Goal: Transaction & Acquisition: Purchase product/service

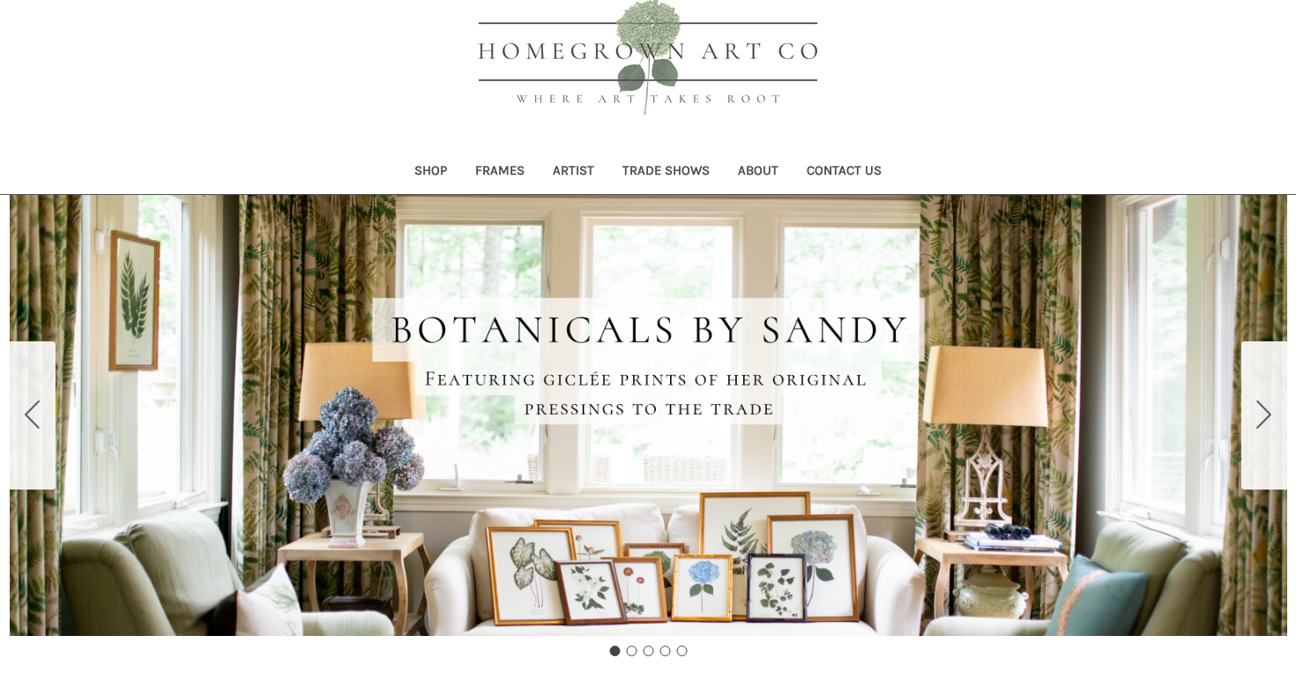
scroll to position [34, 0]
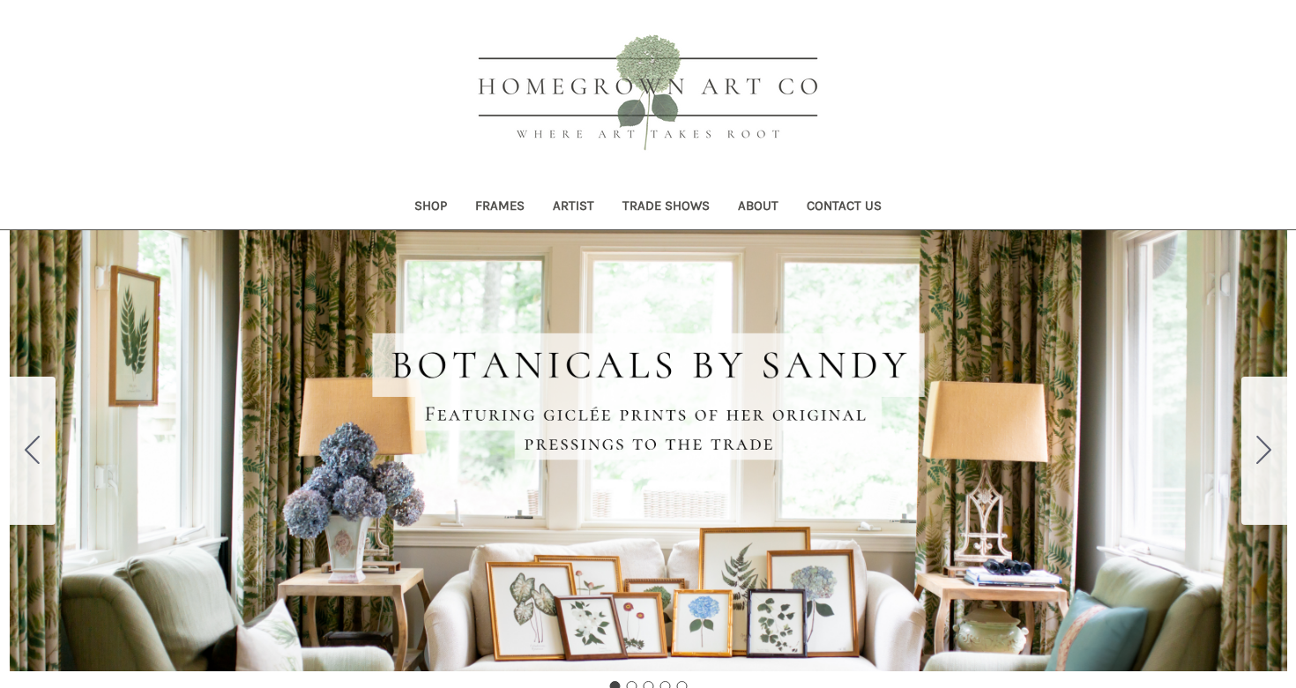
click at [420, 205] on link "Shop" at bounding box center [430, 207] width 61 height 43
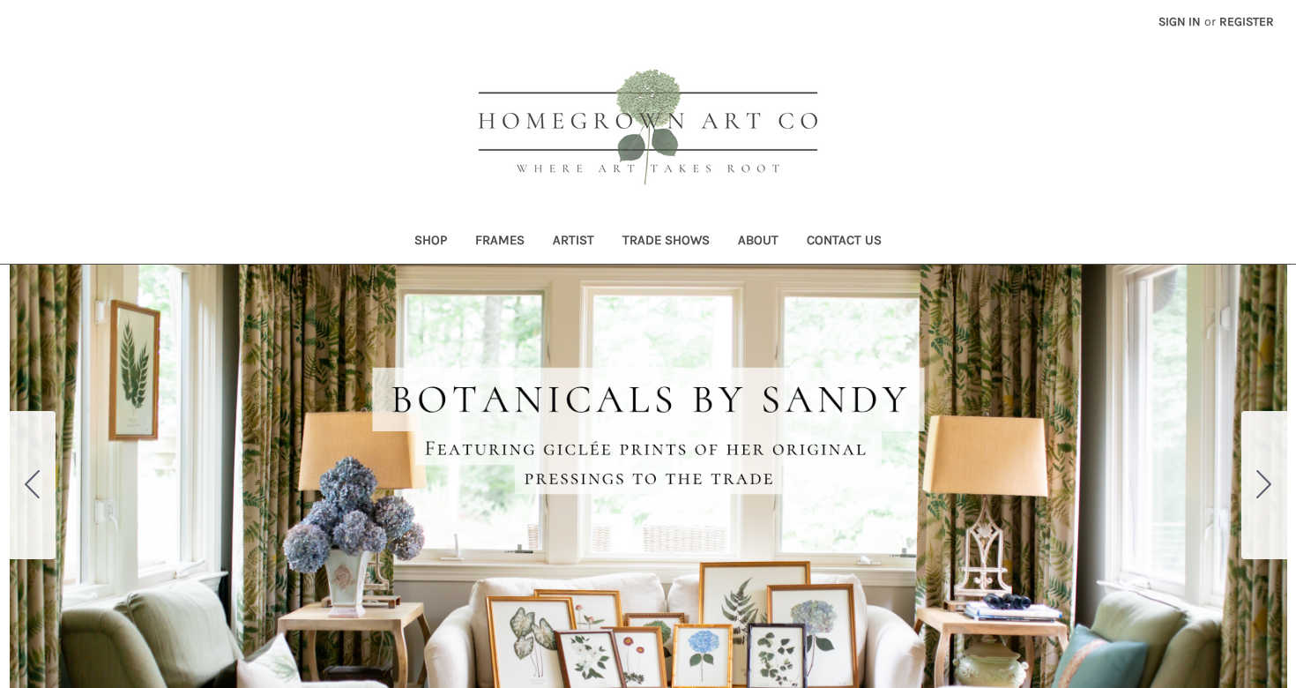
click at [435, 238] on link "Shop" at bounding box center [430, 241] width 61 height 43
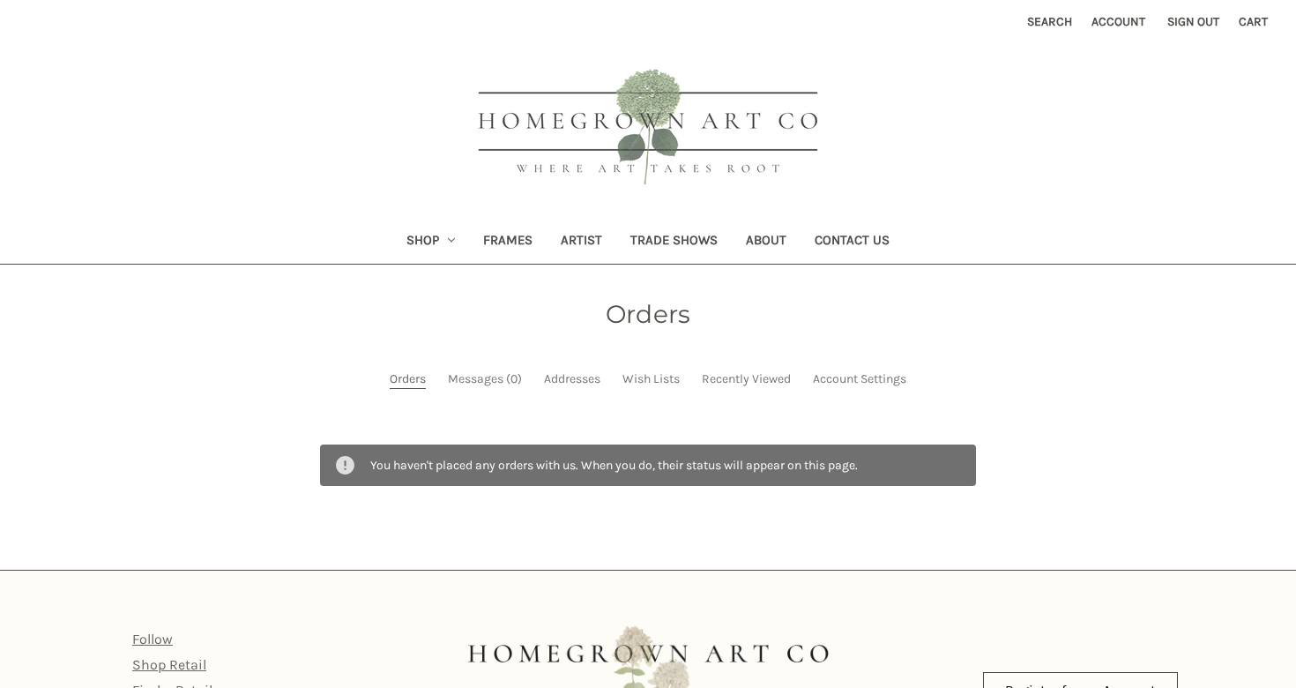
click at [409, 247] on link "Shop" at bounding box center [431, 241] width 78 height 43
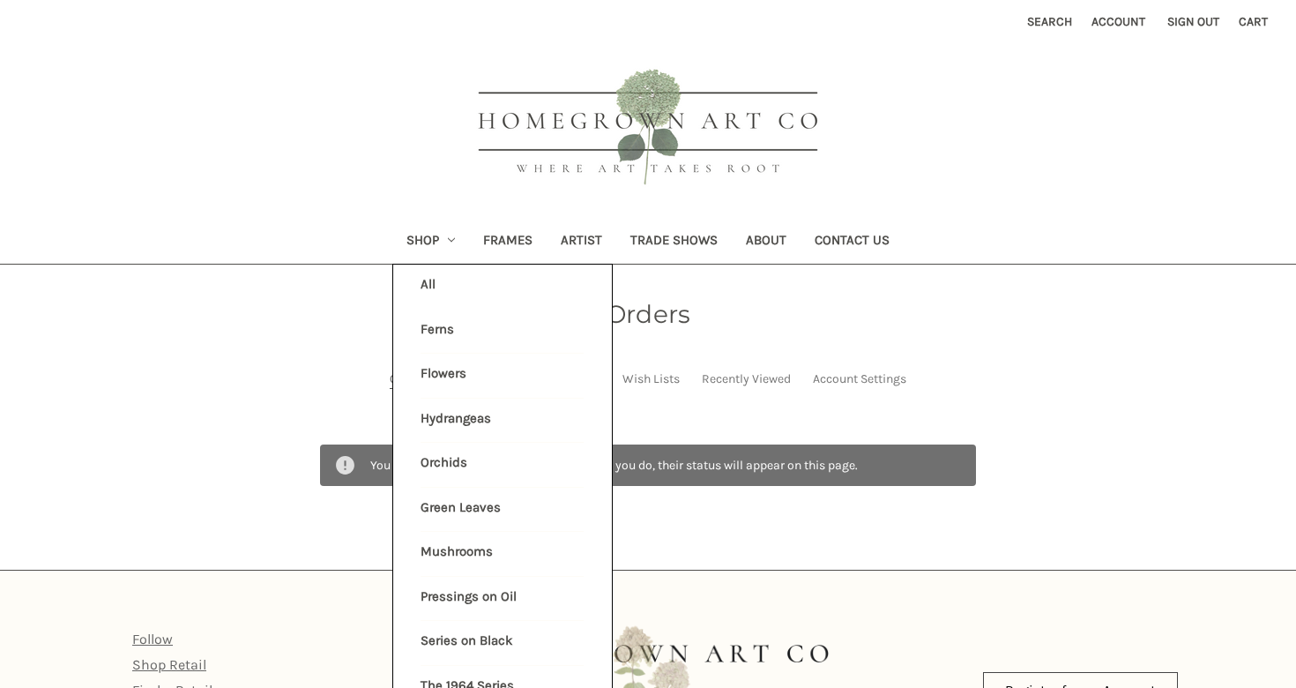
click at [444, 407] on link "Hydrangeas" at bounding box center [502, 421] width 163 height 44
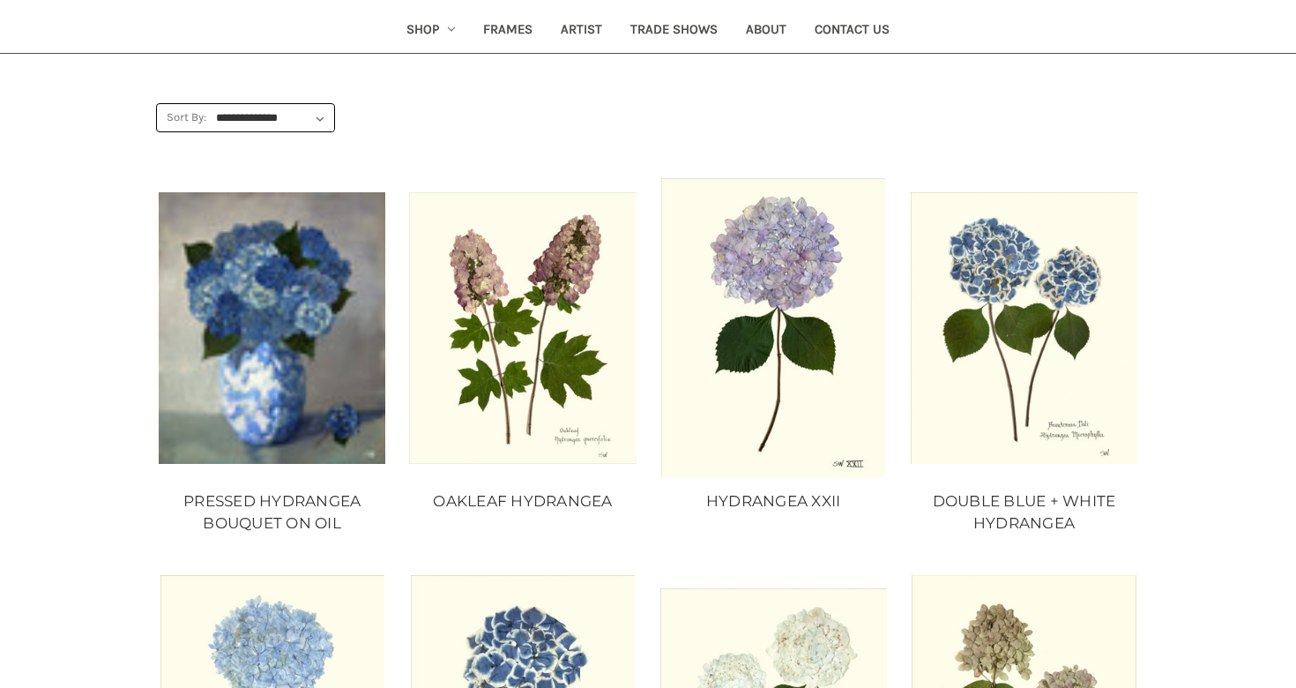
scroll to position [225, 0]
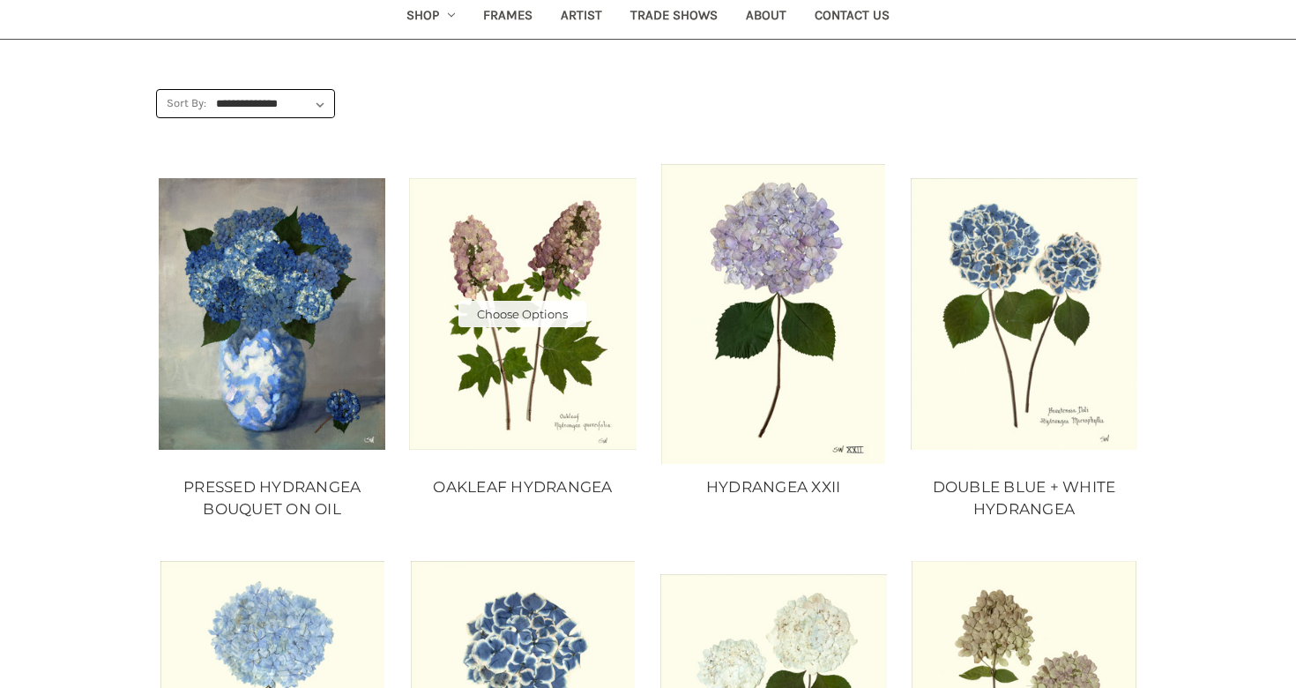
click at [523, 366] on img "OAKLEAF HYDRANGEA, Price range from $10.00 to $235.00\a\a" at bounding box center [522, 314] width 227 height 272
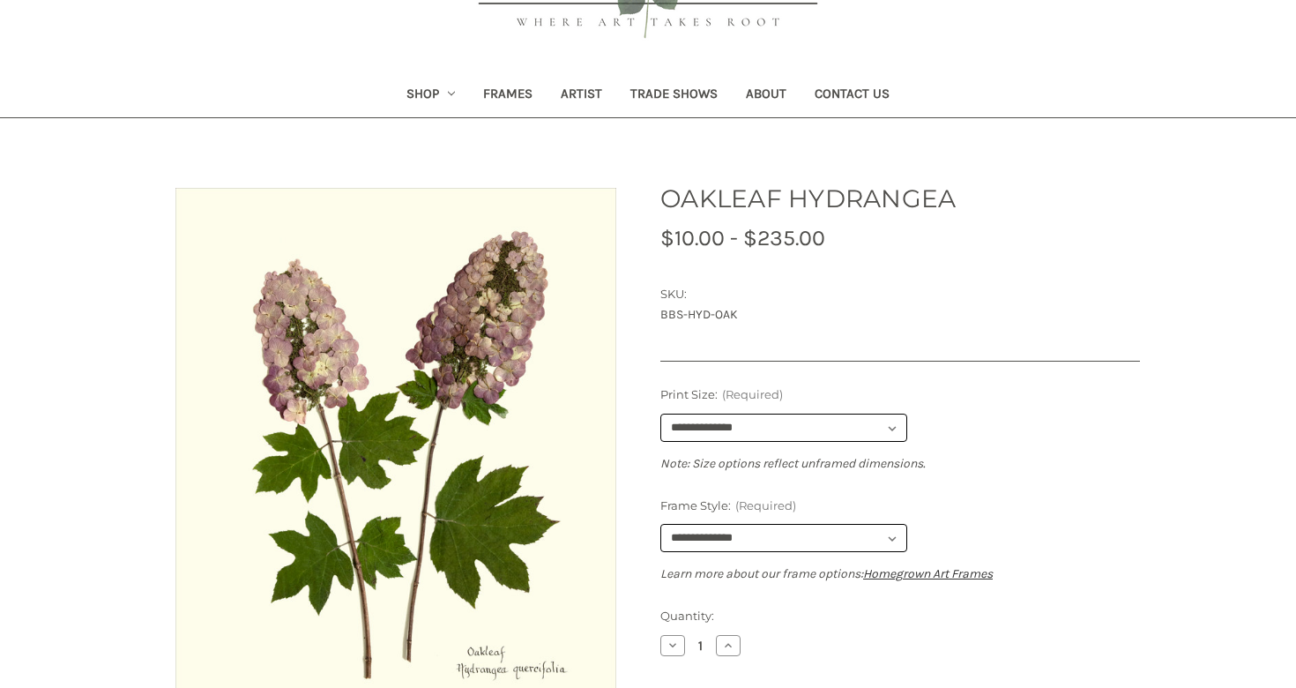
scroll to position [166, 0]
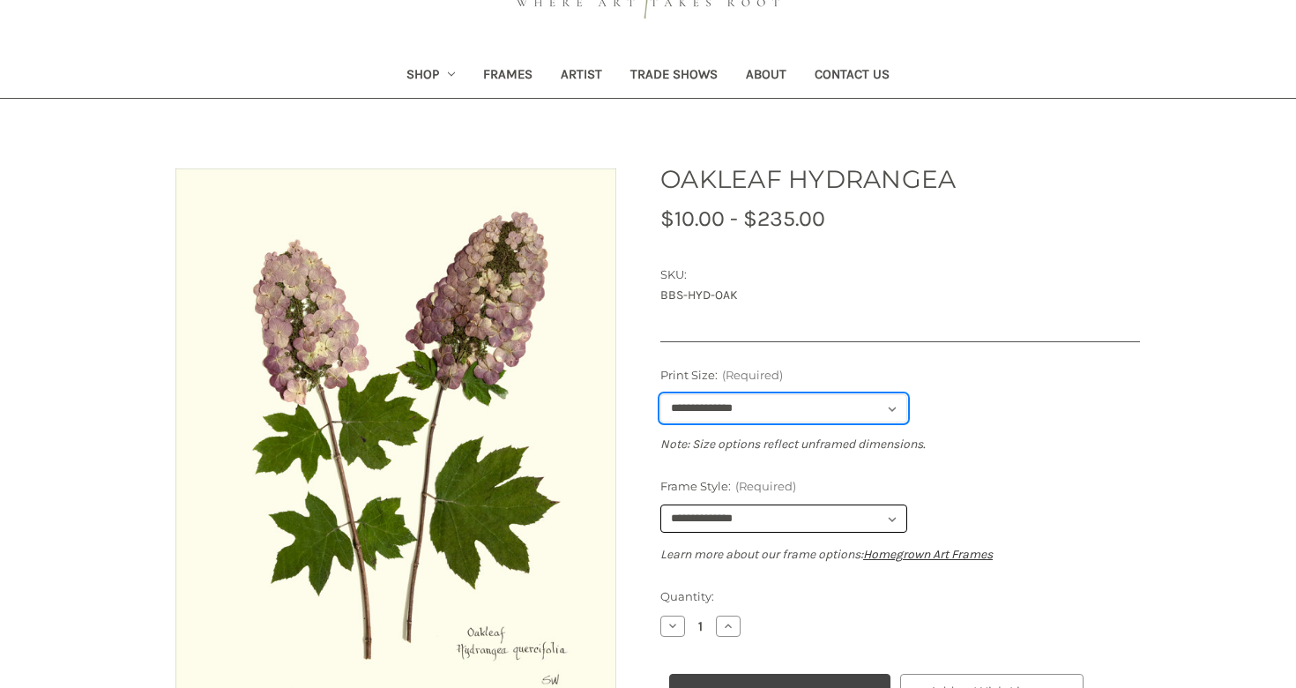
select select "****"
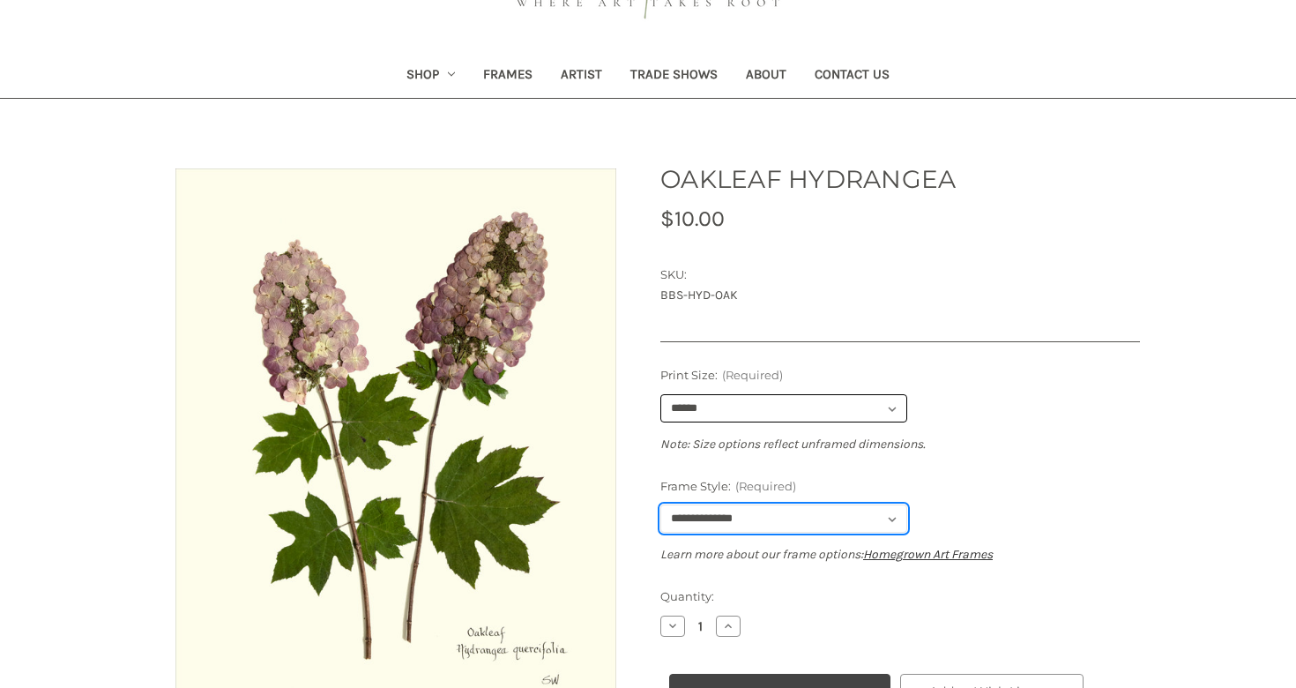
select select "****"
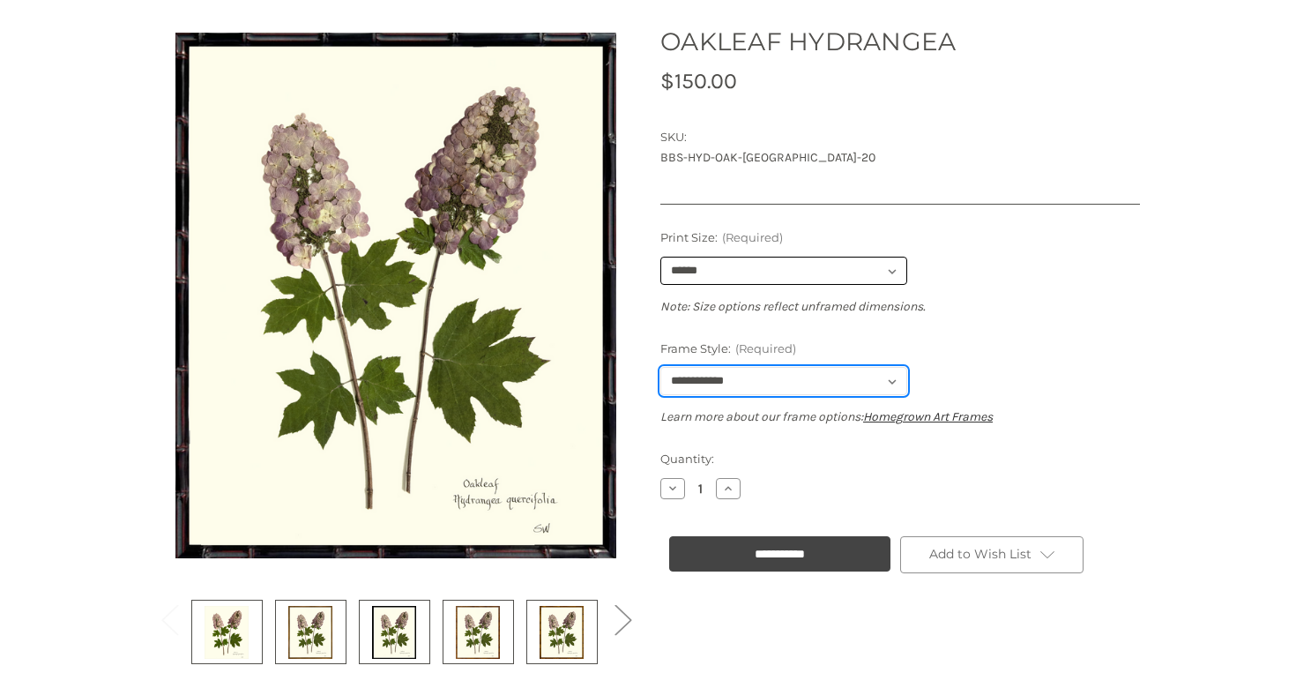
scroll to position [284, 0]
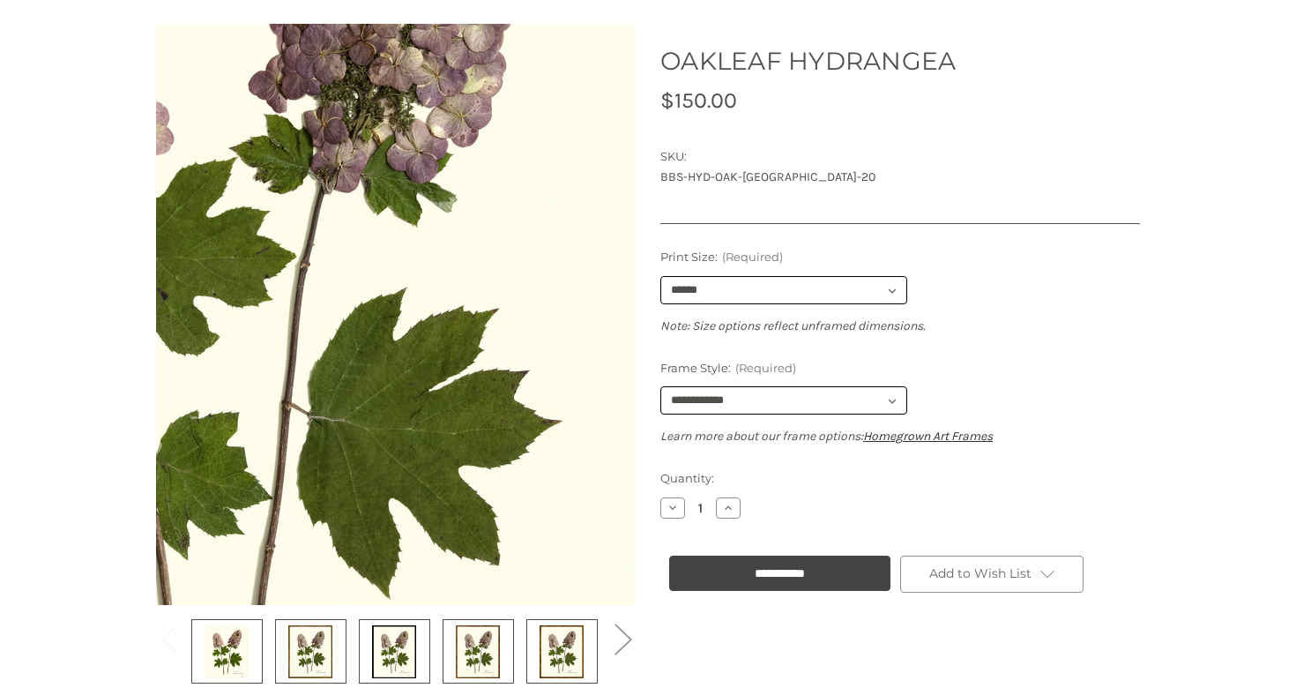
click at [567, 349] on img at bounding box center [229, 281] width 948 height 1129
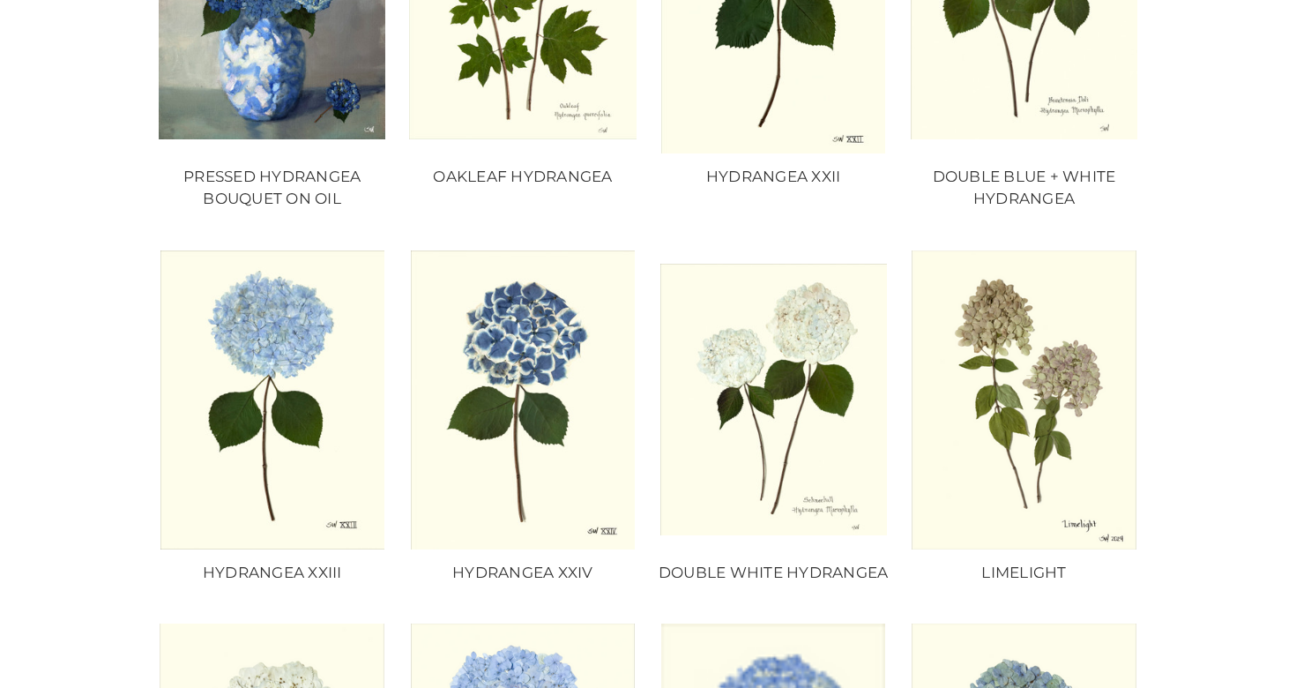
scroll to position [570, 0]
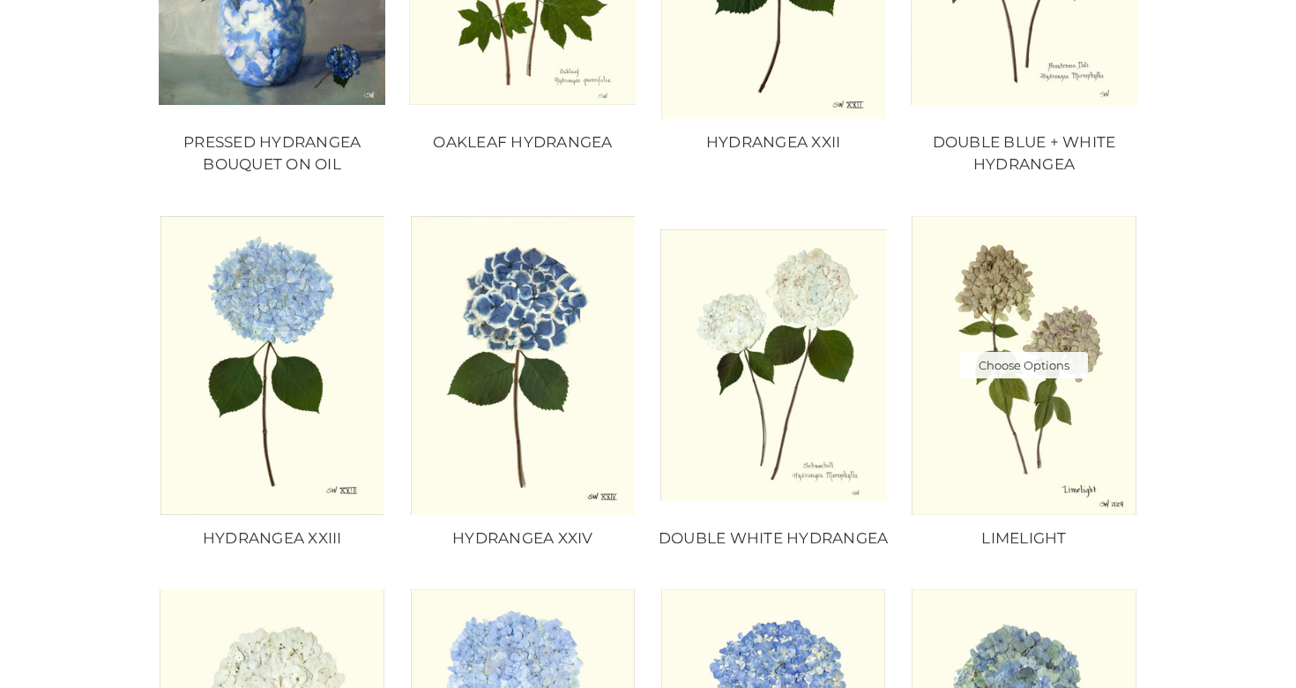
click at [1047, 309] on img "LIMELIGHT, Price range from $10.00 to $235.00\a\a" at bounding box center [1024, 365] width 227 height 299
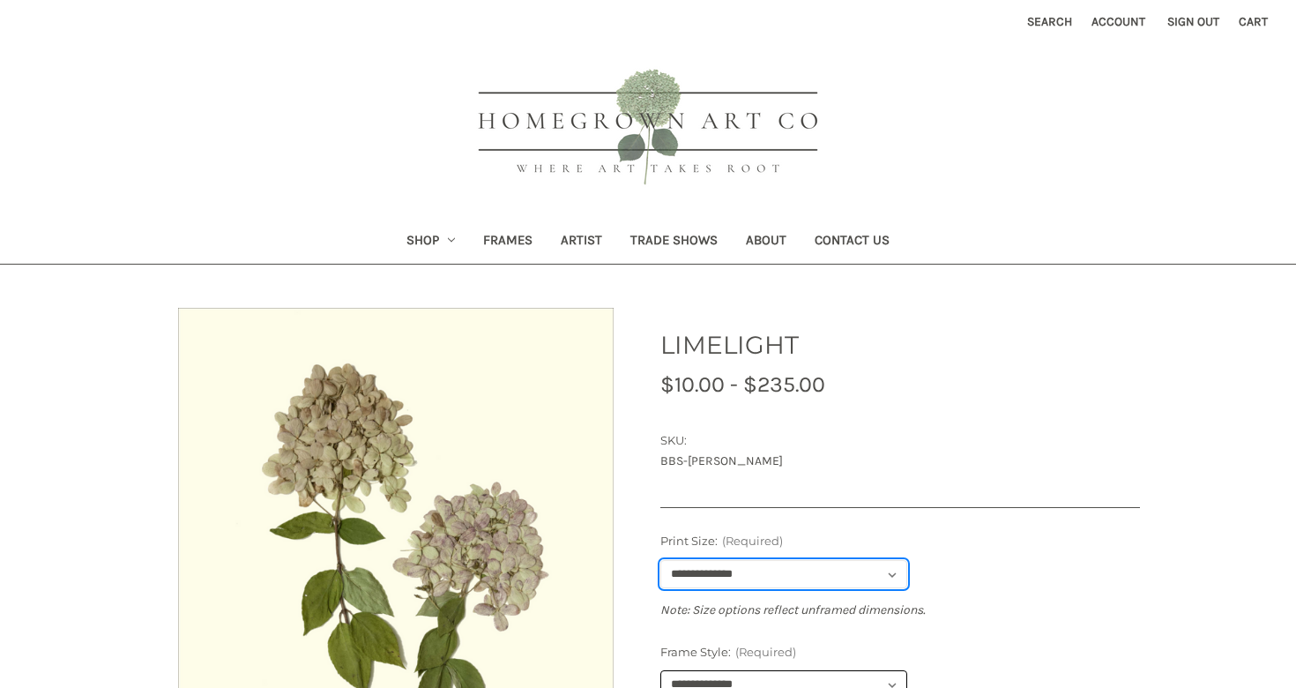
select select "****"
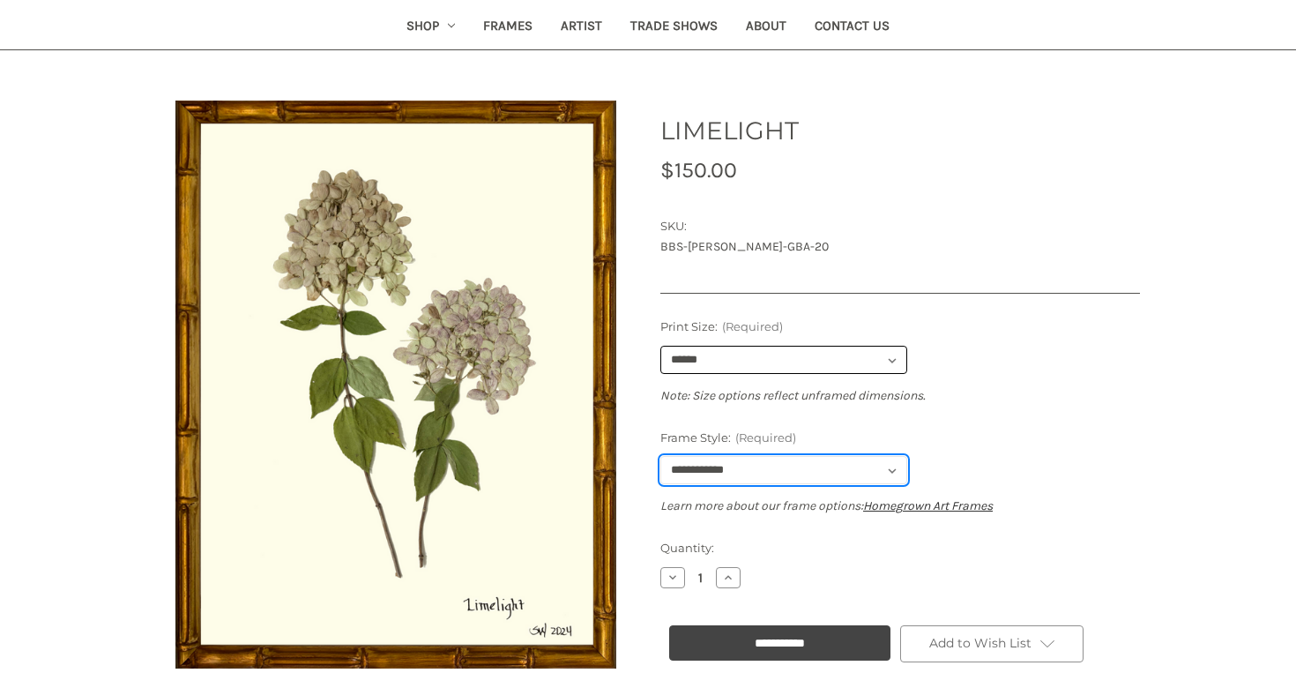
scroll to position [217, 0]
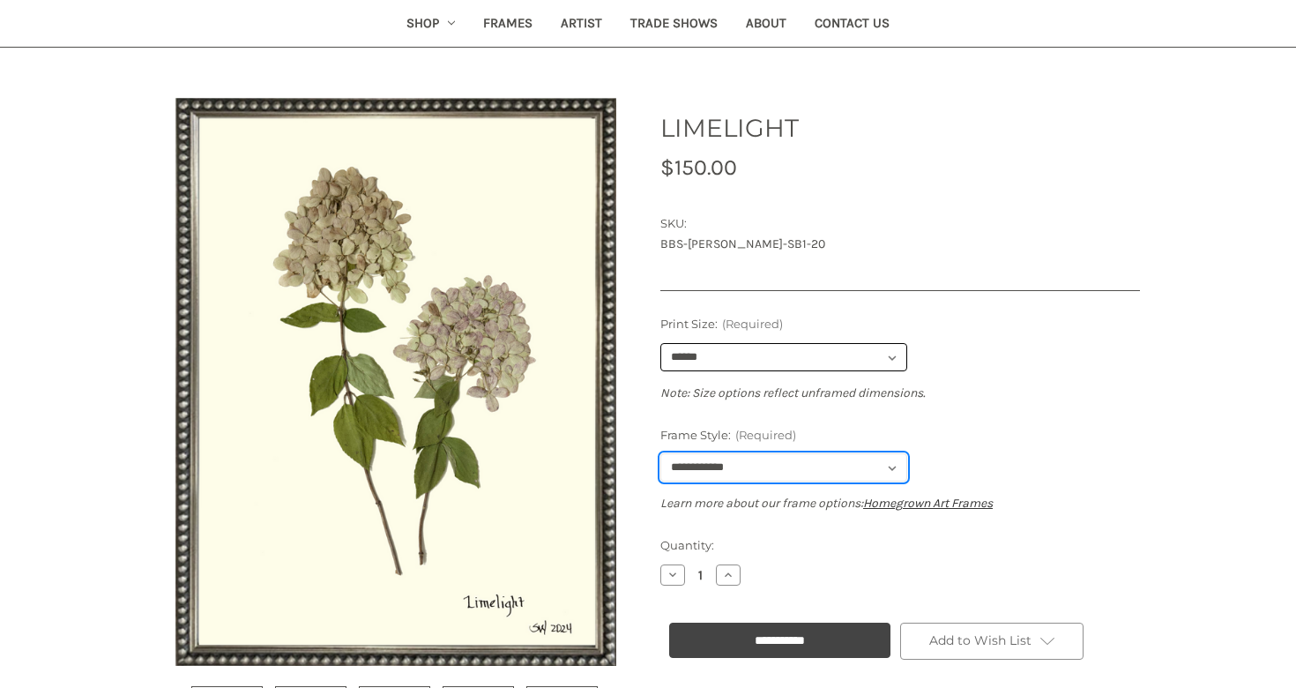
select select "****"
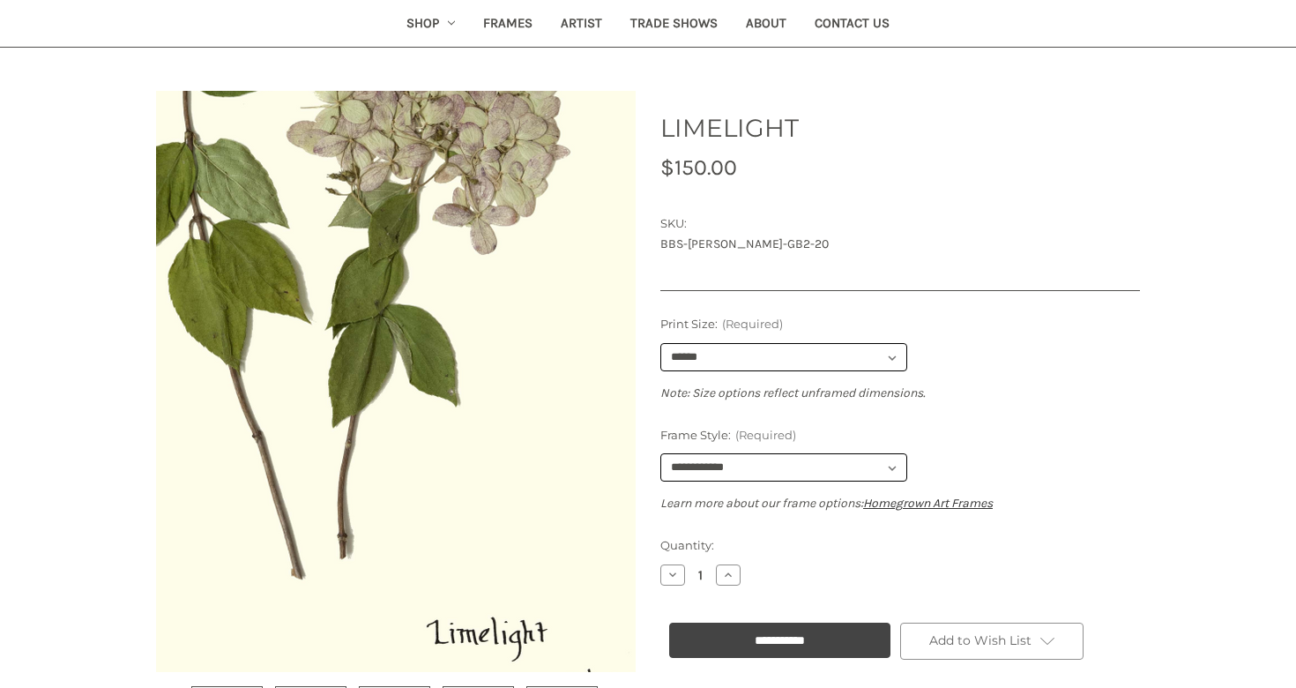
drag, startPoint x: 609, startPoint y: 338, endPoint x: 498, endPoint y: 544, distance: 234.3
click at [521, 578] on img at bounding box center [293, 195] width 876 height 1129
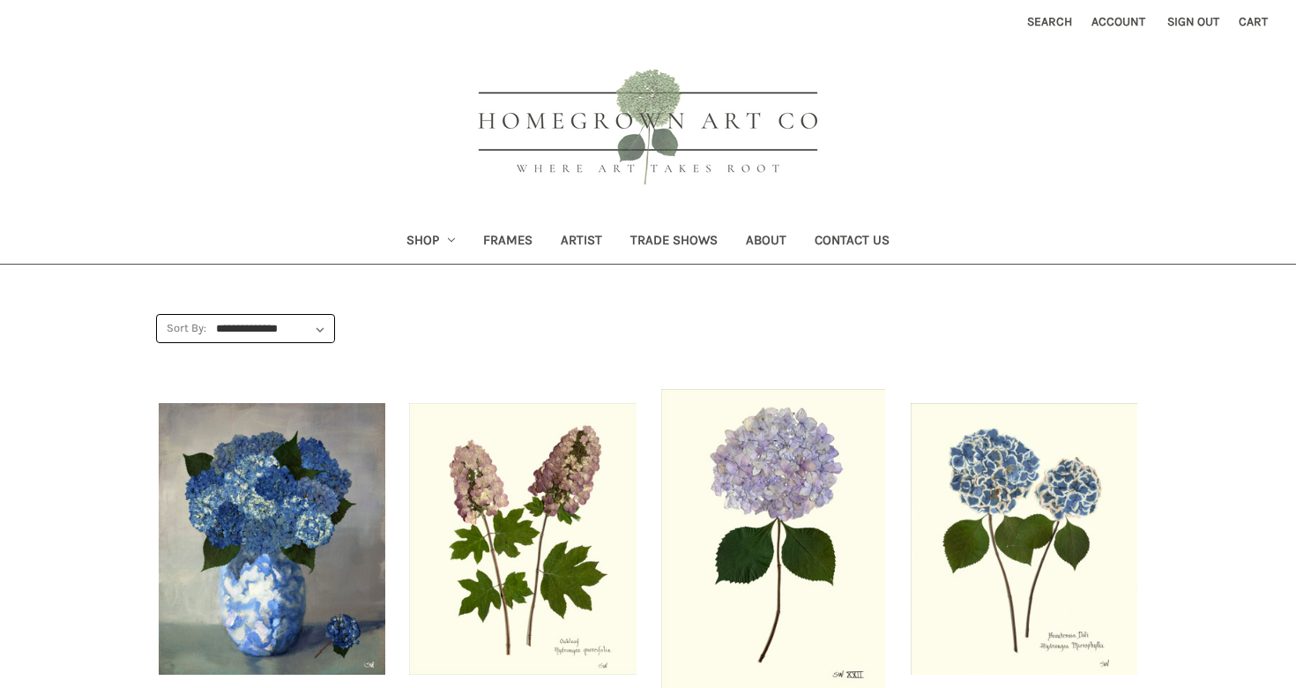
click at [426, 242] on link "Shop" at bounding box center [431, 241] width 78 height 43
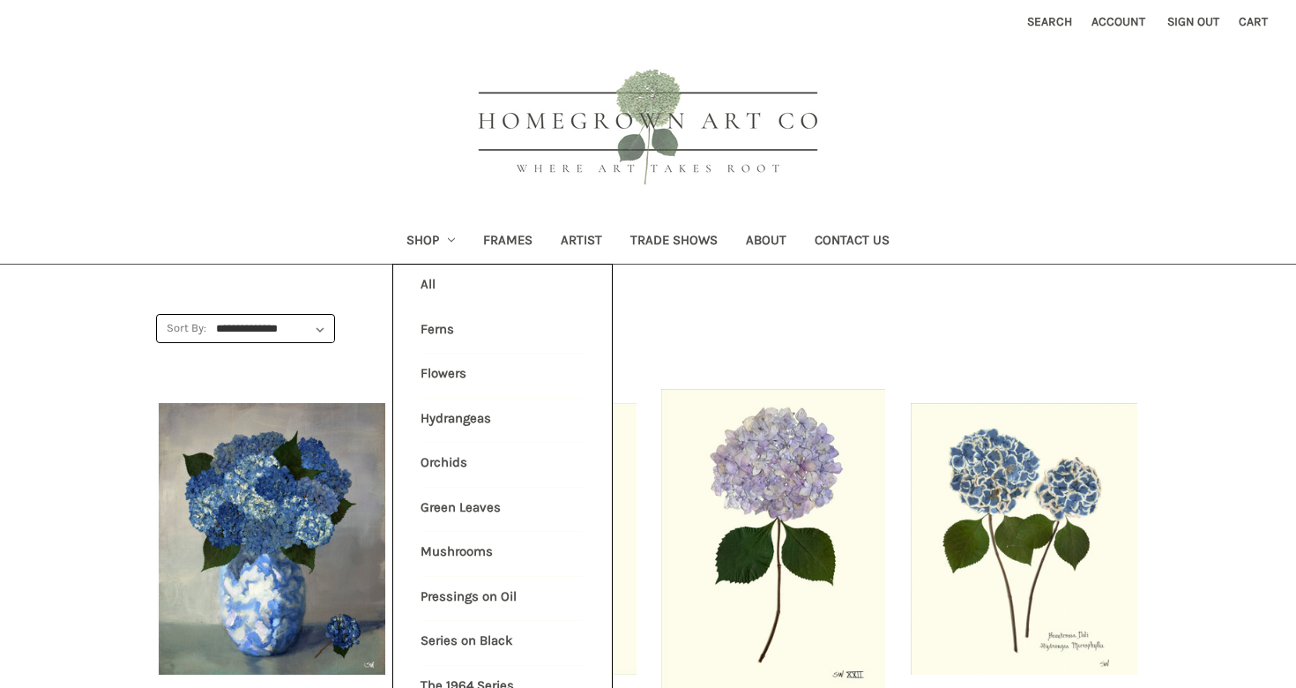
click at [1032, 23] on button "Search" at bounding box center [1050, 21] width 64 height 43
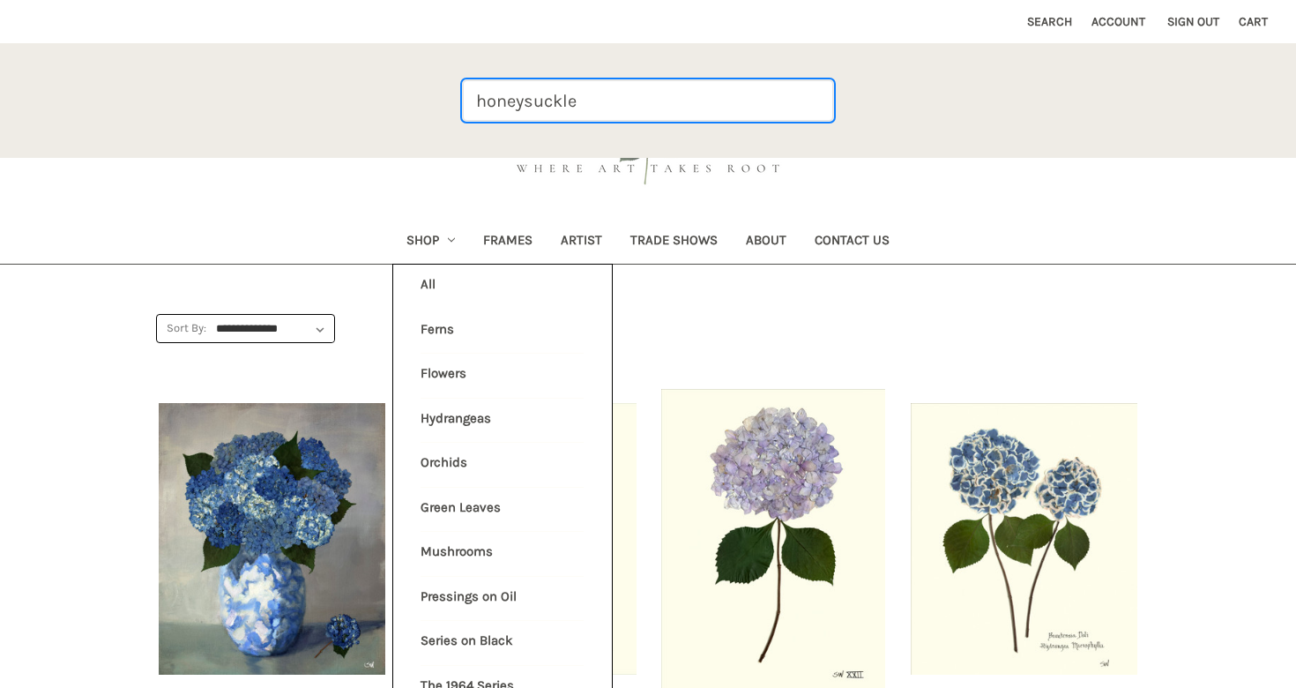
type input "honeysuckle"
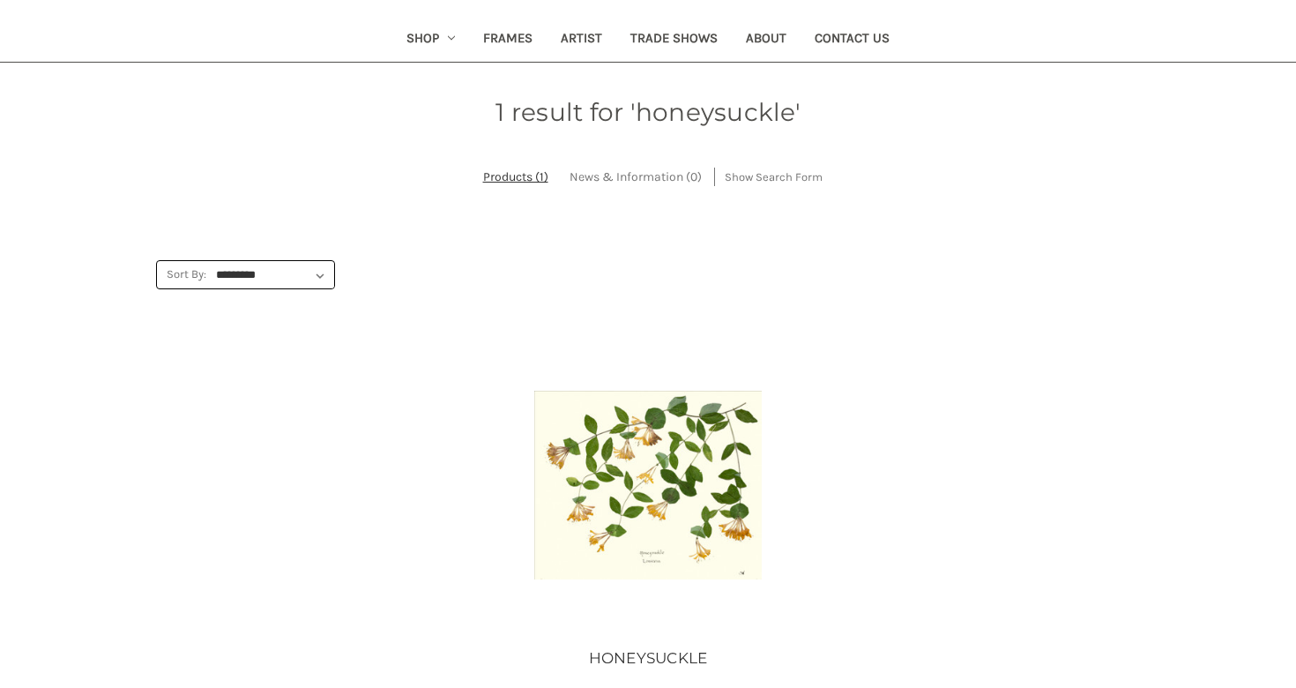
scroll to position [220, 0]
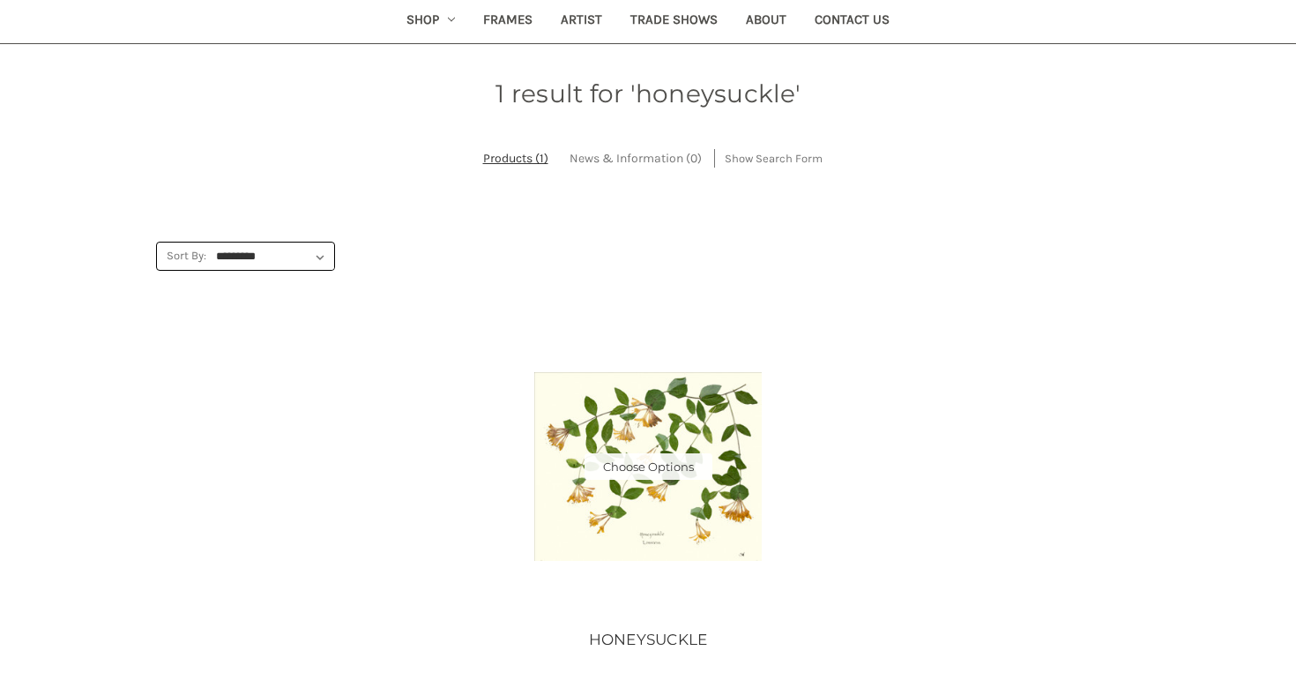
click at [652, 492] on img "HONEYSUCKLE, Price range from $10.00 to $235.00\a\a" at bounding box center [647, 467] width 227 height 190
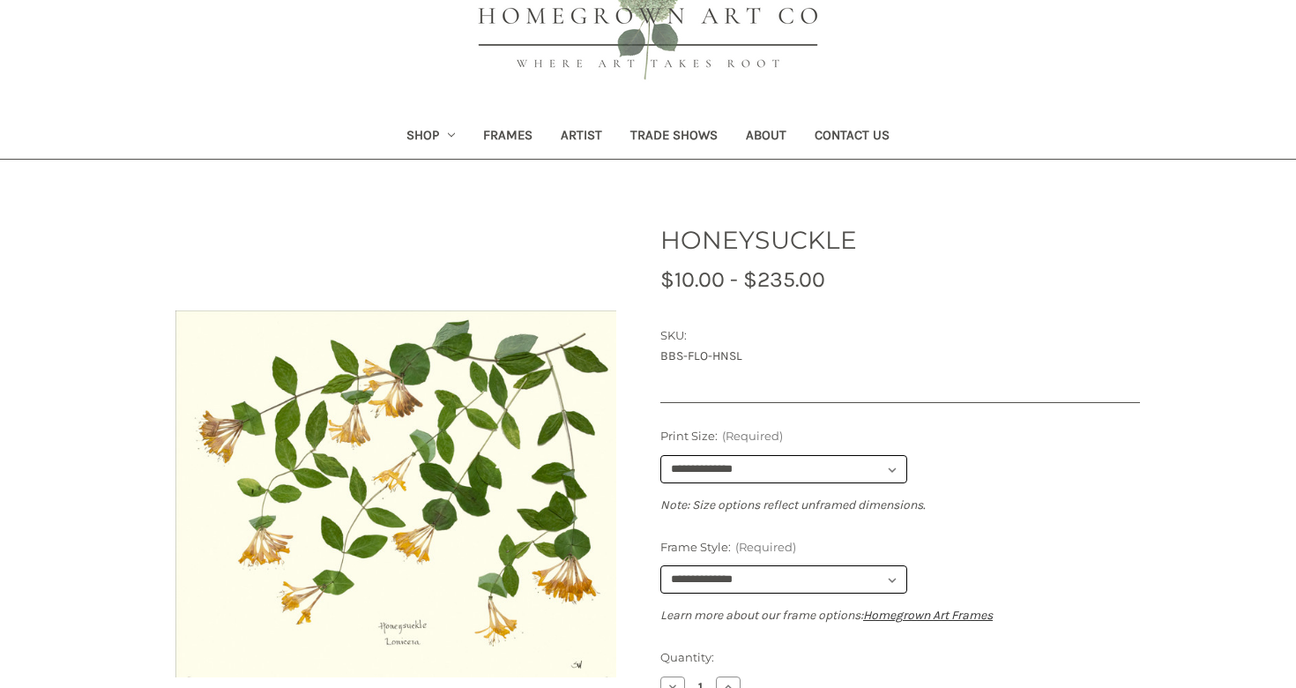
scroll to position [131, 0]
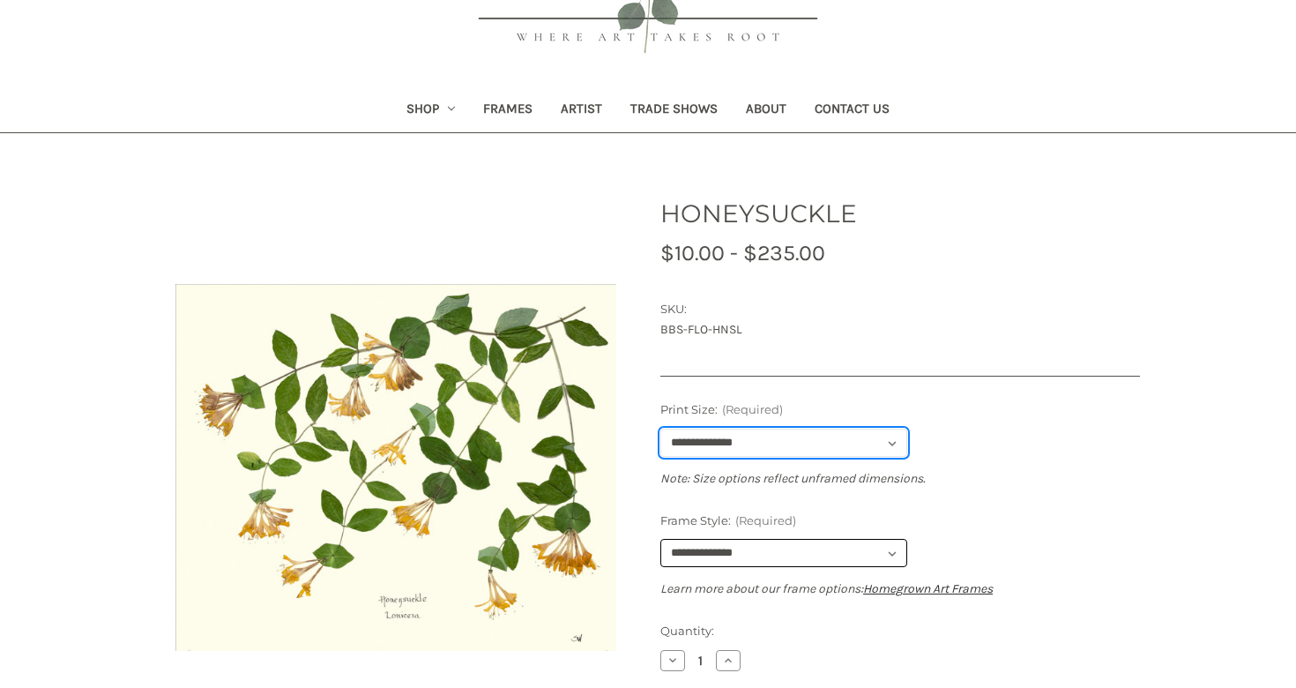
select select "****"
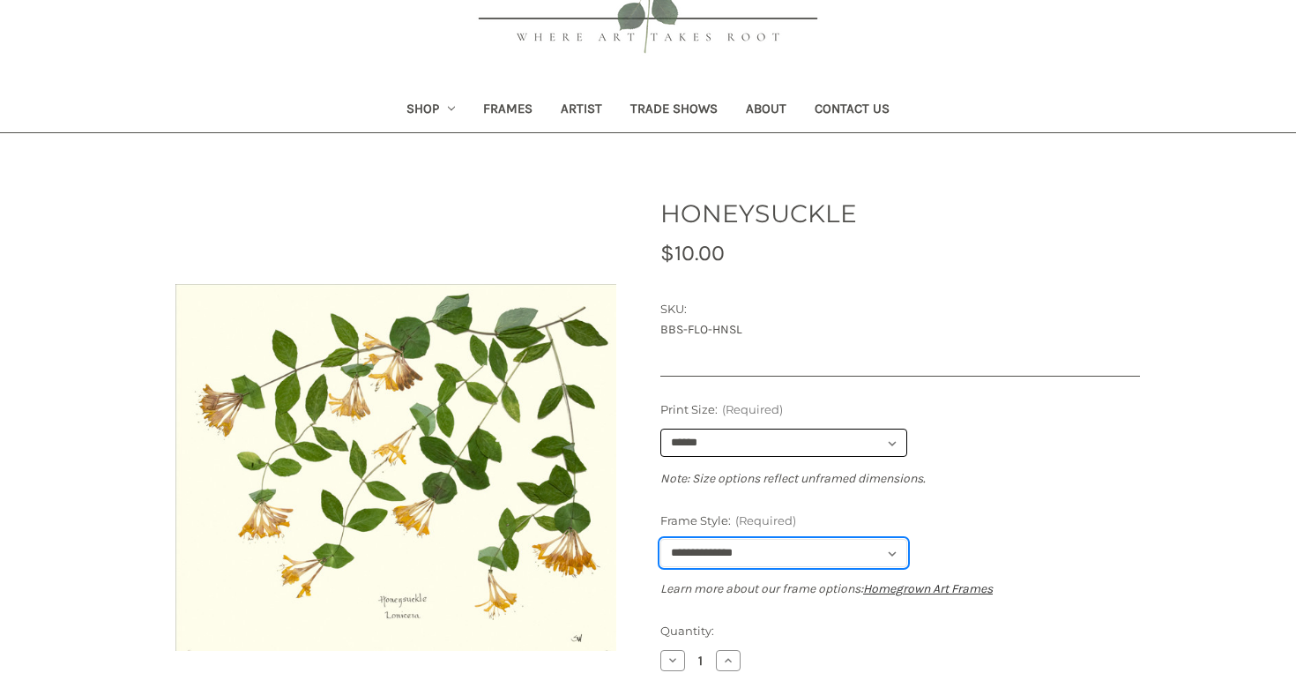
select select "****"
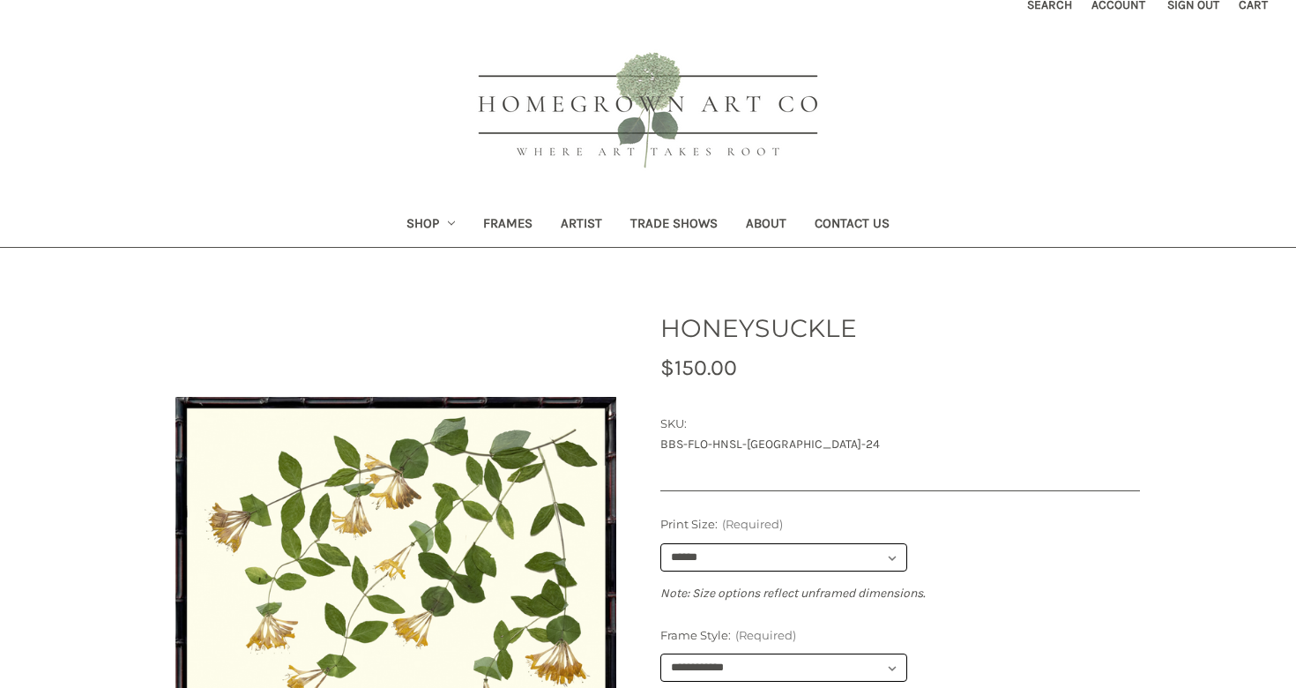
scroll to position [0, 0]
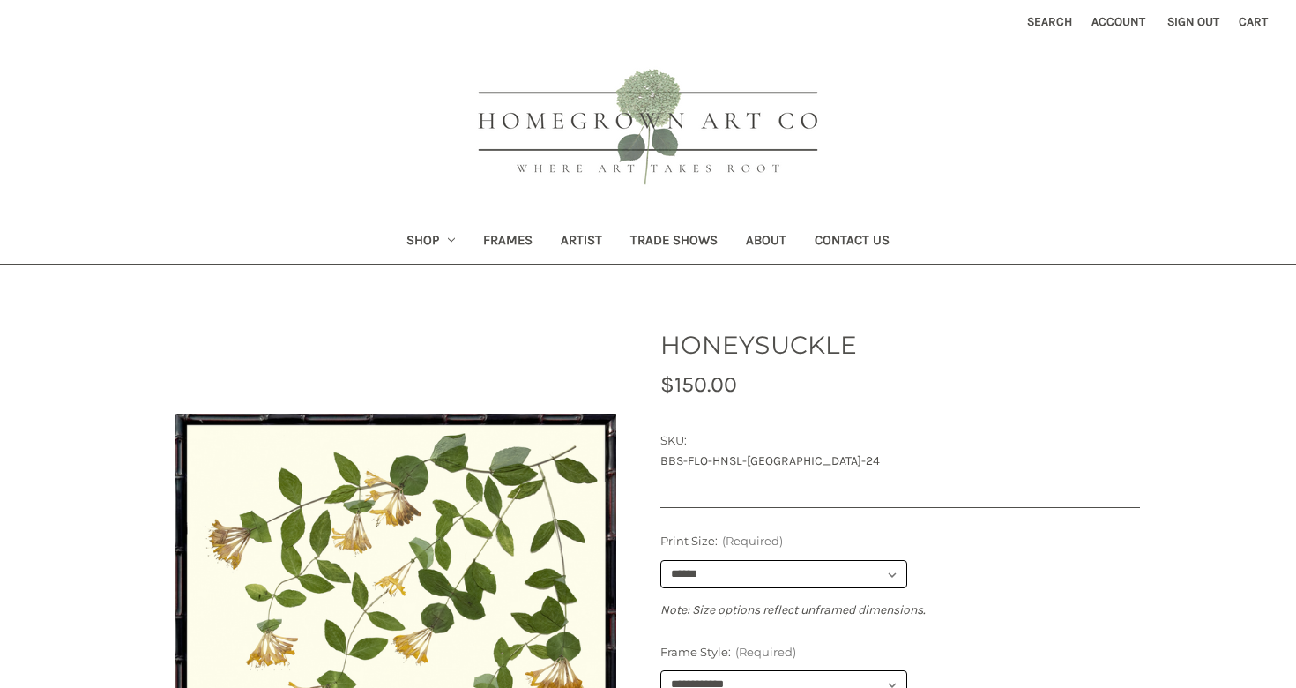
click at [1022, 23] on button "Search" at bounding box center [1050, 21] width 64 height 43
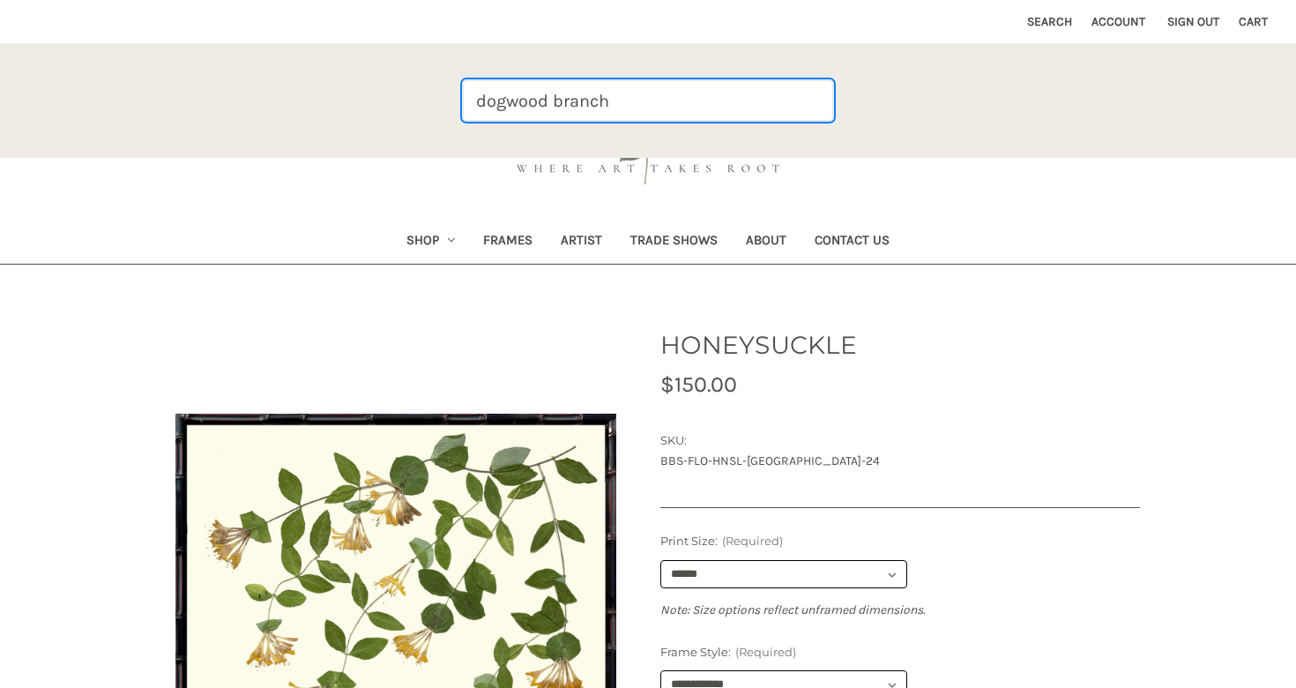
type input "dogwood branch"
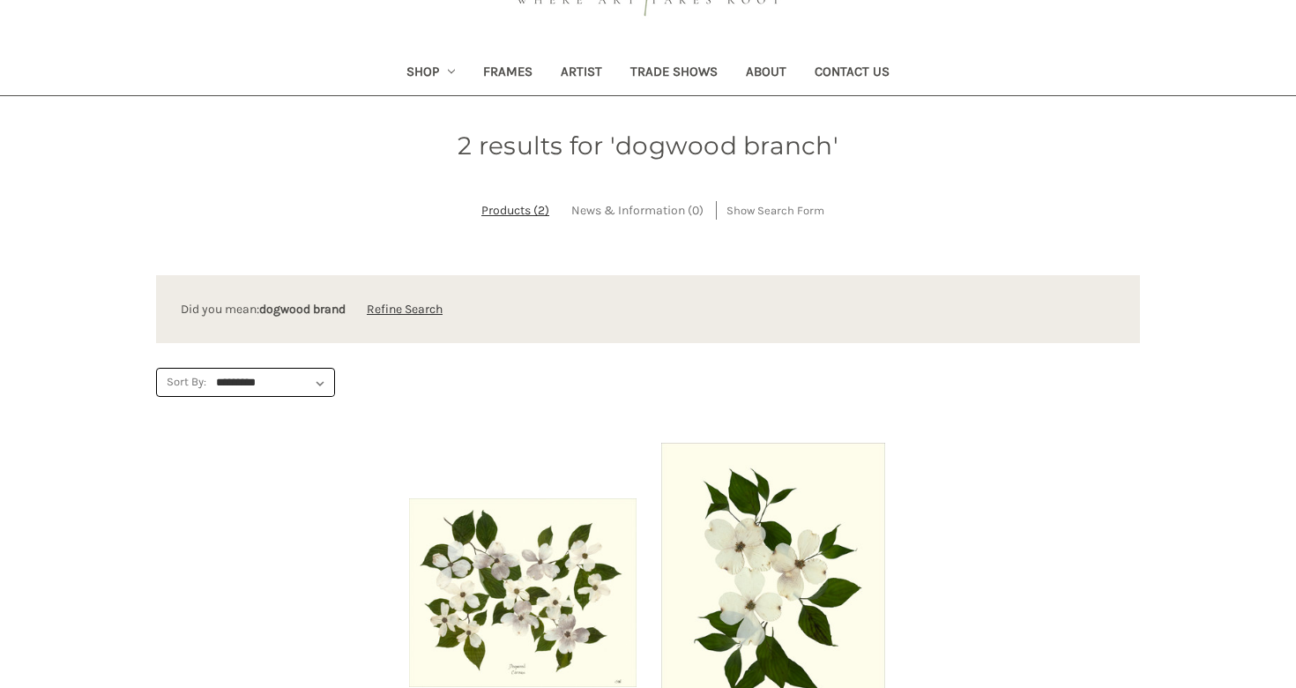
scroll to position [315, 0]
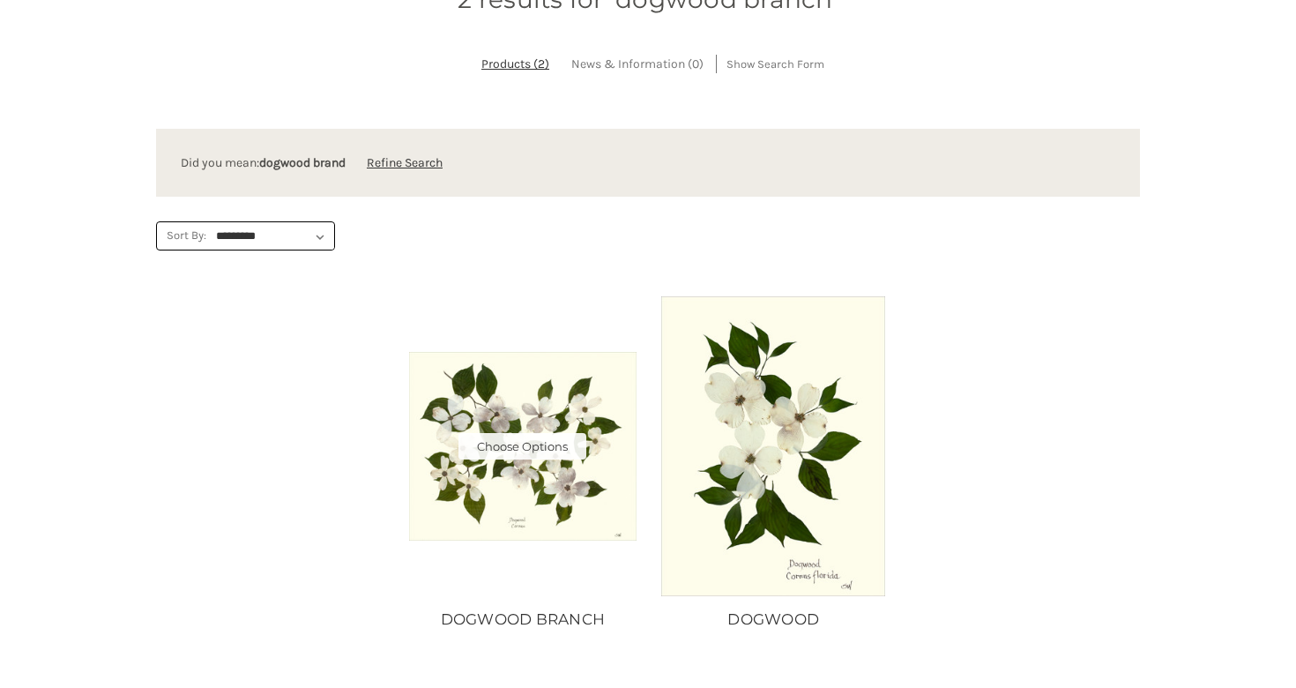
click at [561, 394] on img "DOGWOOD BRANCH, Price range from $10.00 to $235.00\a\a" at bounding box center [522, 447] width 227 height 190
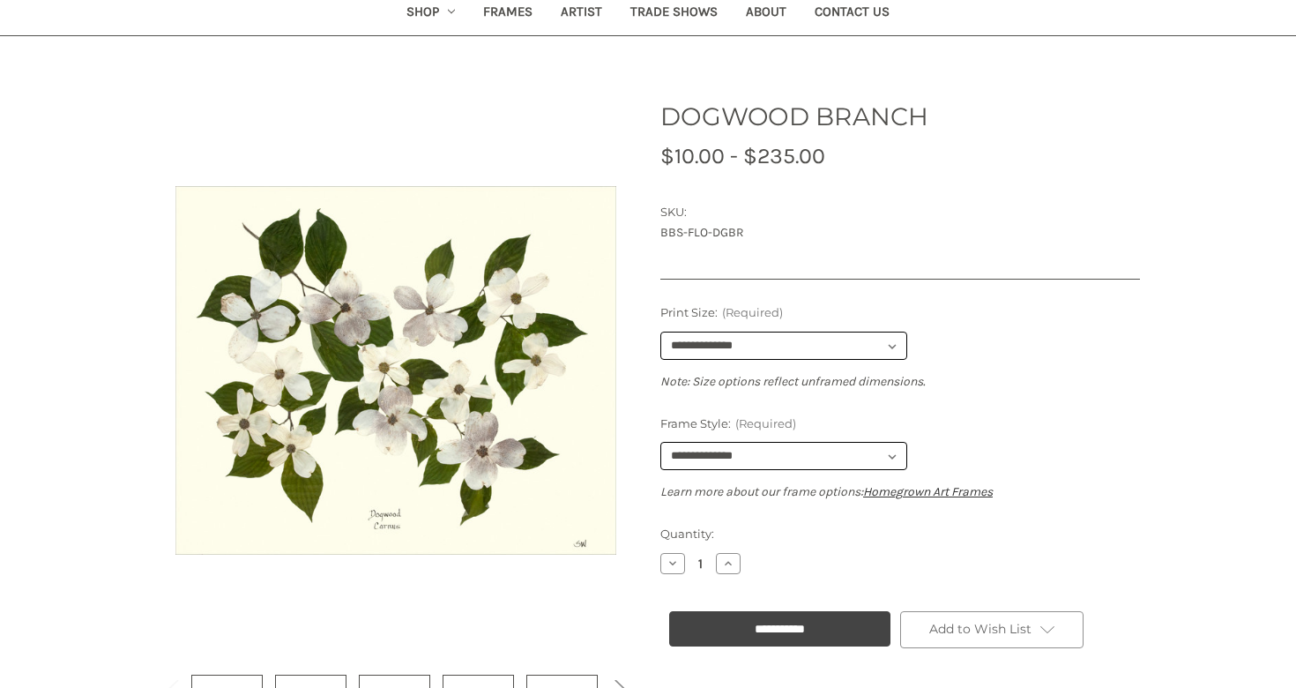
scroll to position [245, 0]
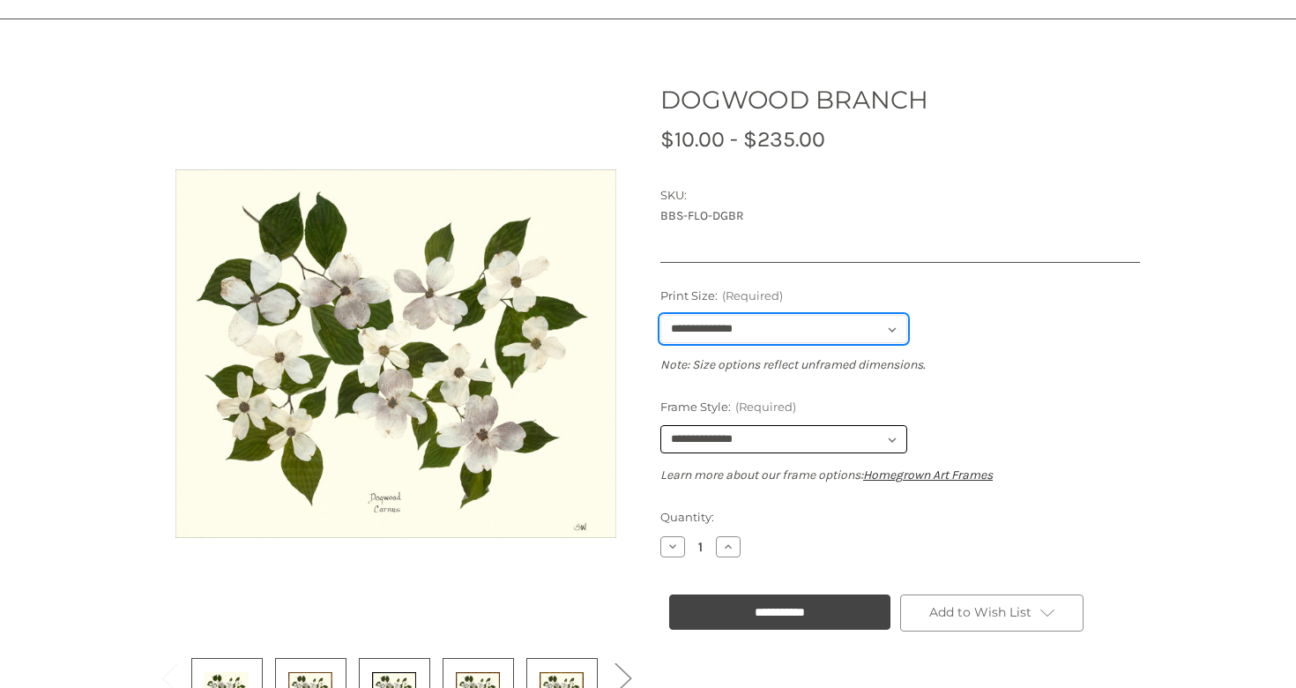
select select "****"
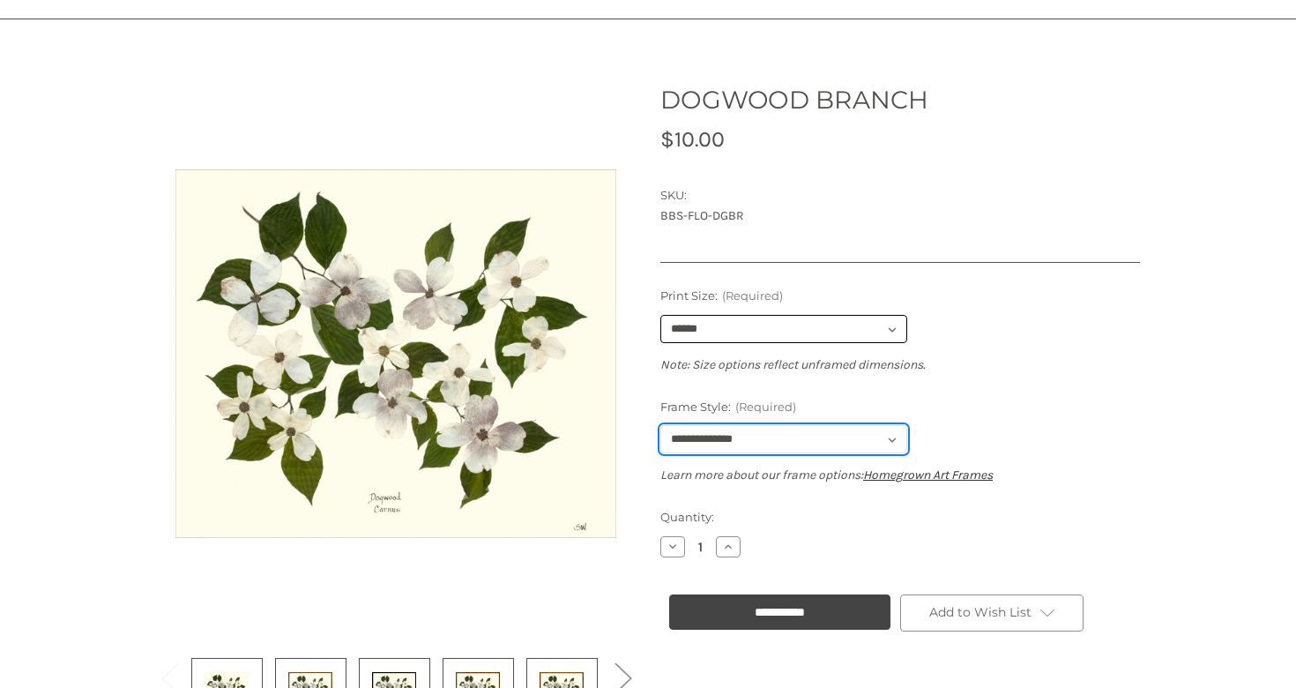
select select "****"
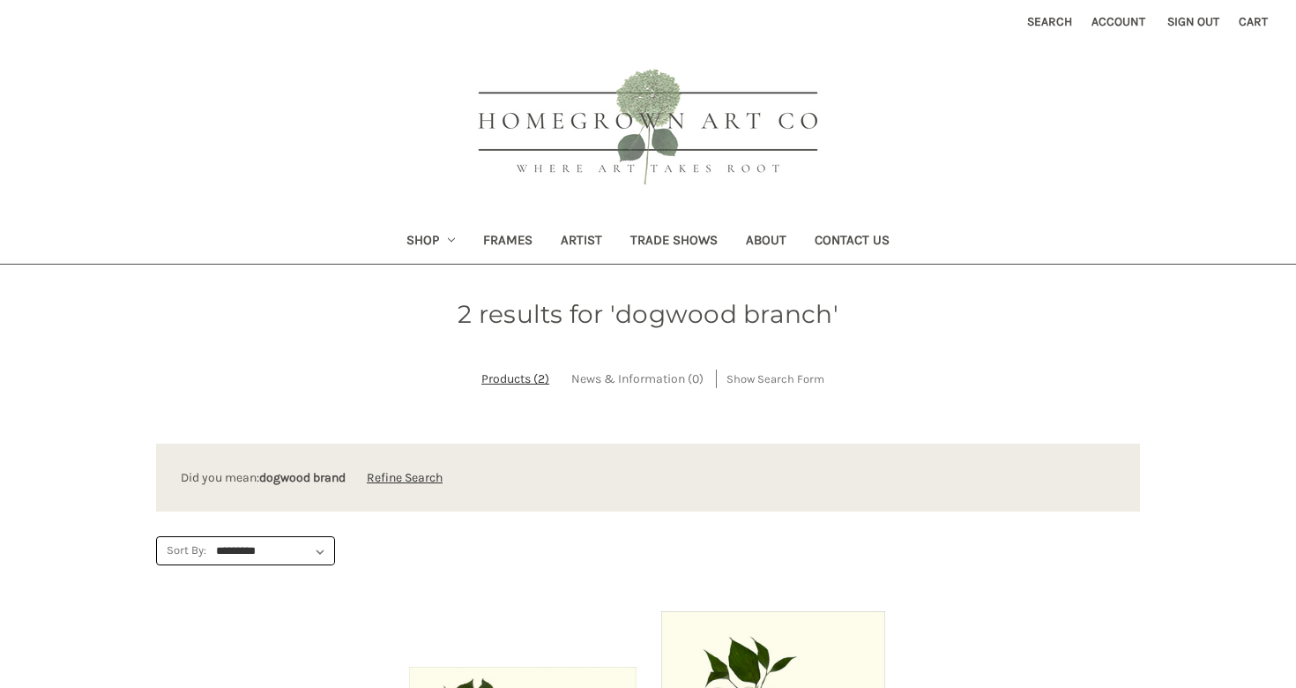
click at [1046, 22] on button "Search" at bounding box center [1050, 21] width 64 height 43
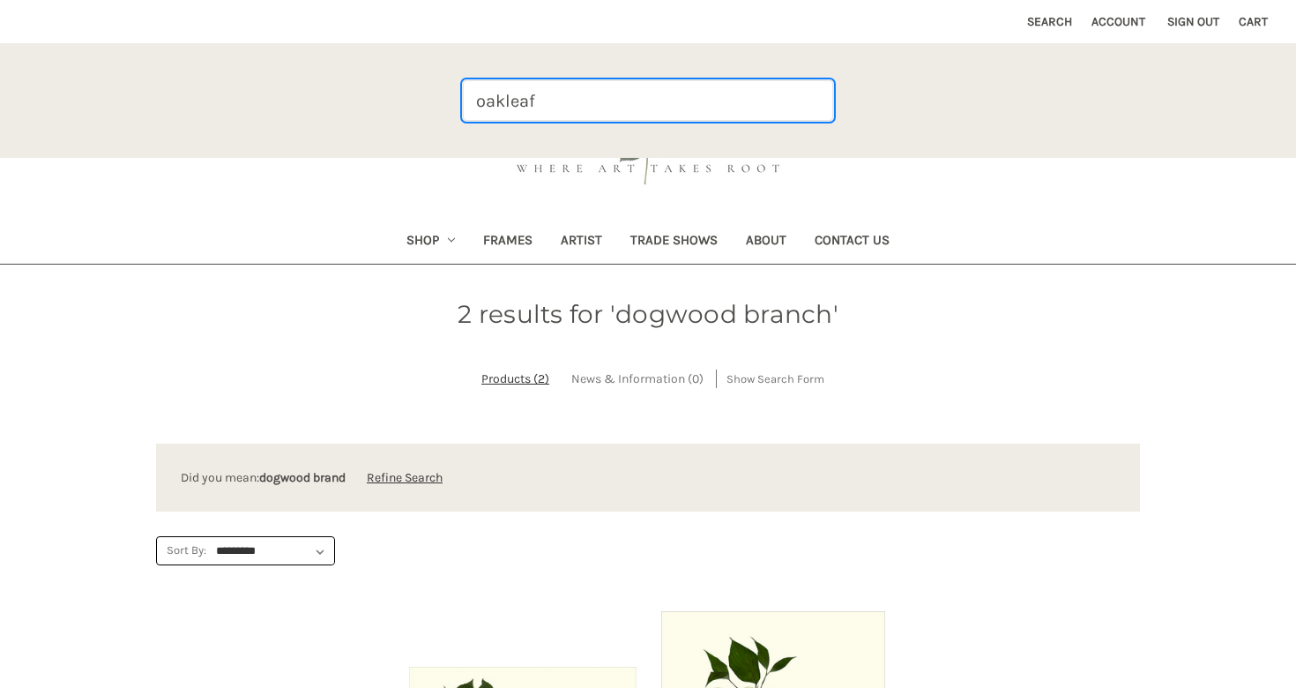
type input "oakleaf"
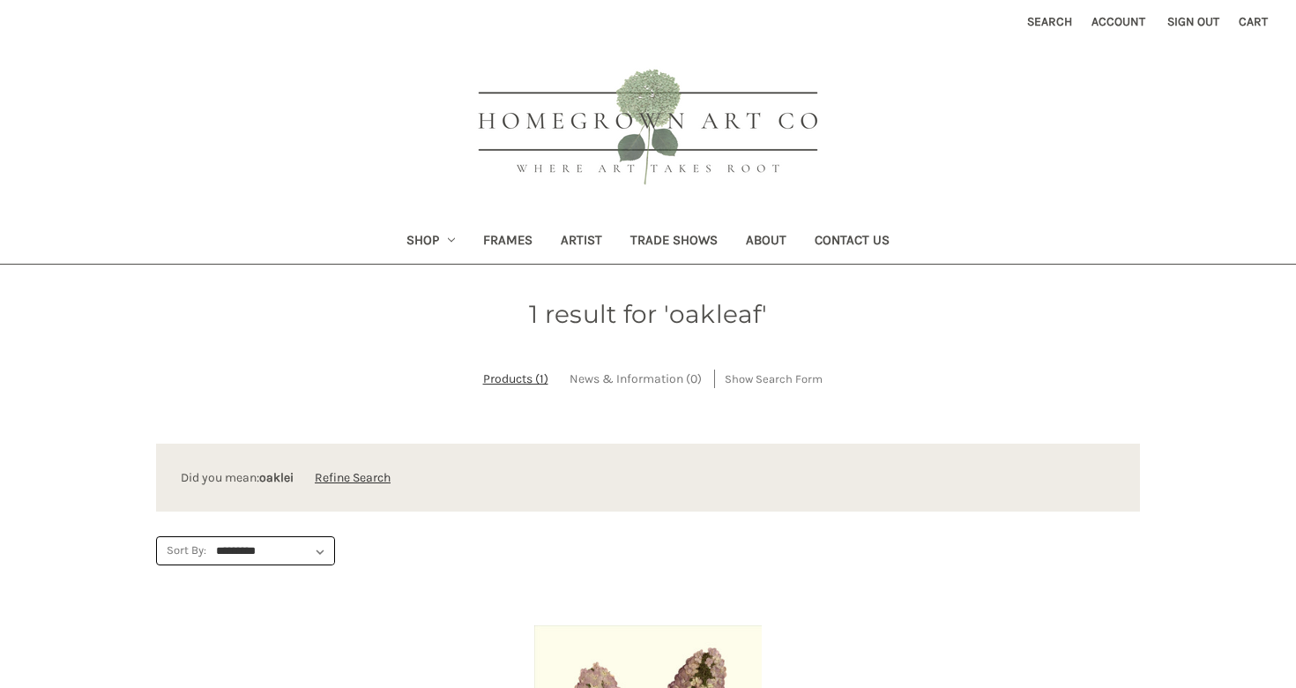
click at [1018, 22] on button "Search" at bounding box center [1050, 21] width 64 height 43
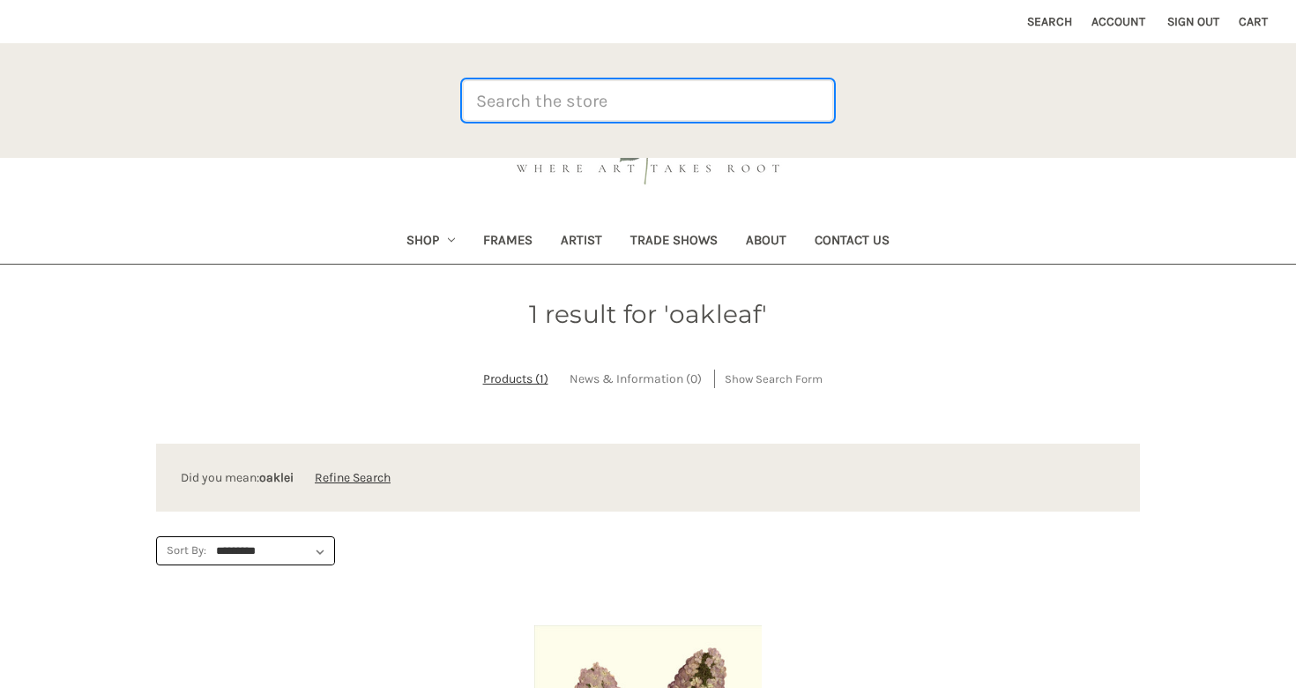
paste input "DOUBLE GREEN HYDRANGEA"
type input "DOUBLE GREEN HYDRANGEA"
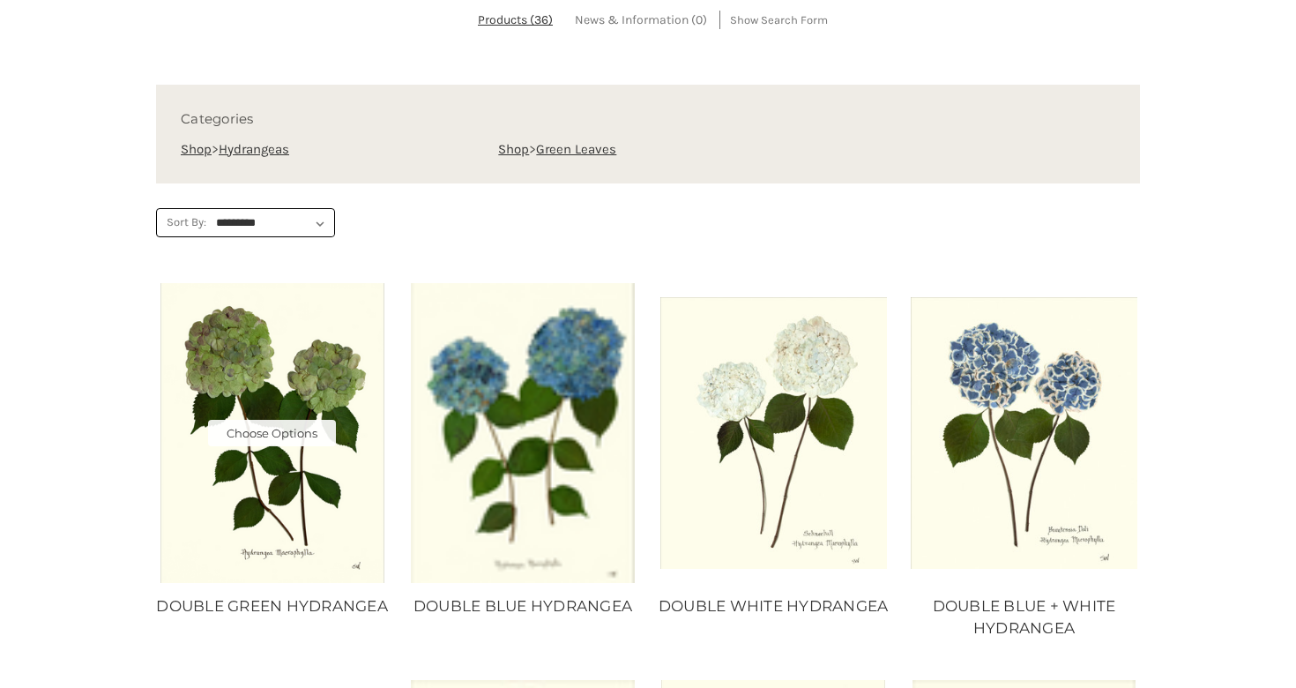
scroll to position [361, 0]
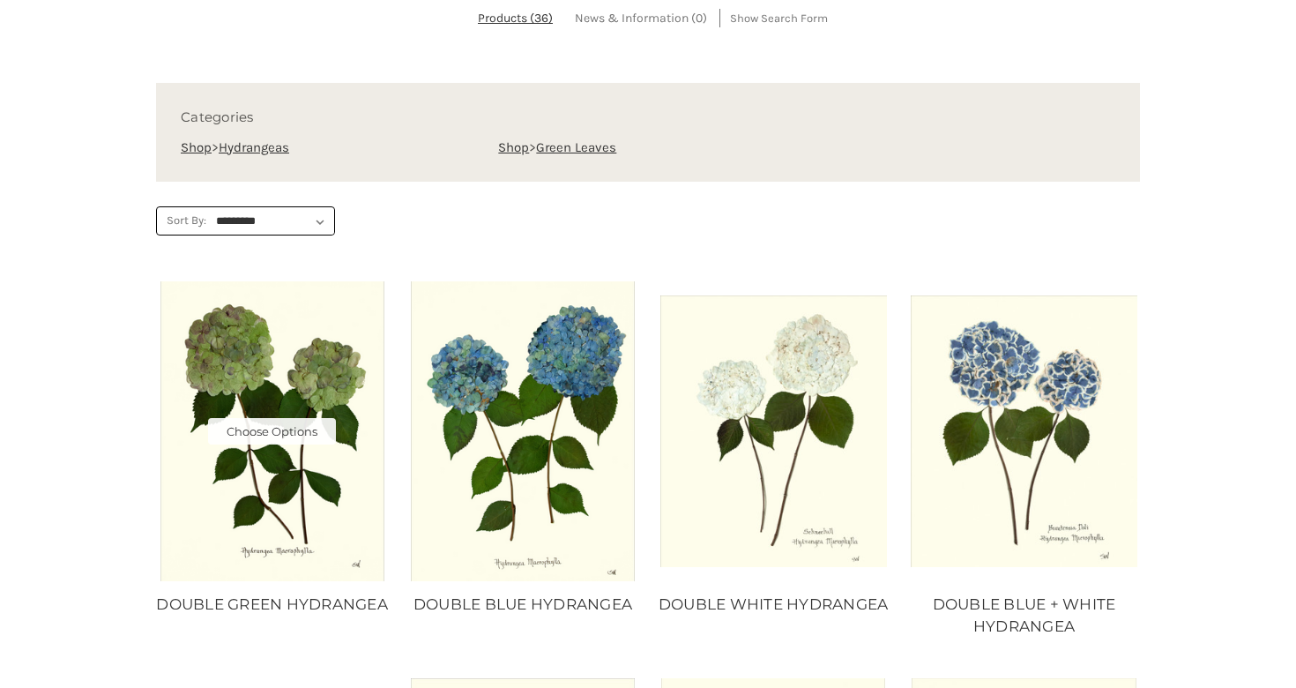
click at [308, 555] on img "DOUBLE GREEN HYDRANGEA, Price range from $10.00 to $235.00\a\a" at bounding box center [272, 430] width 227 height 299
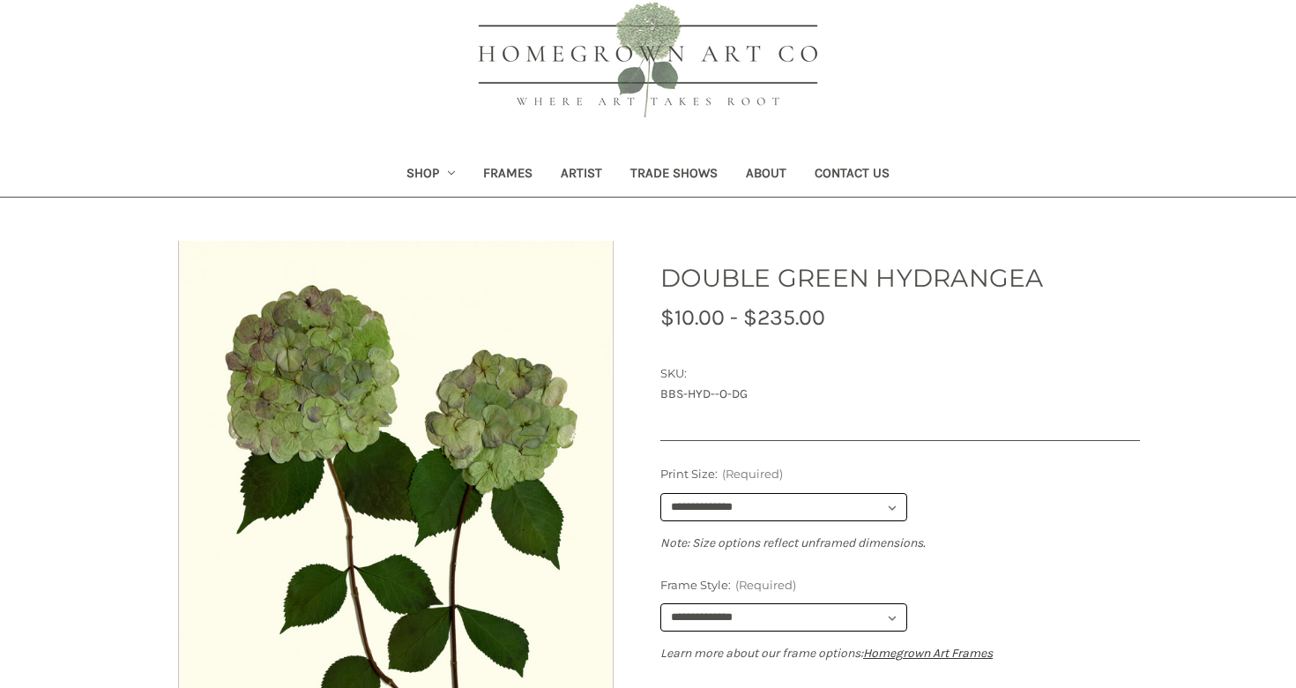
scroll to position [83, 0]
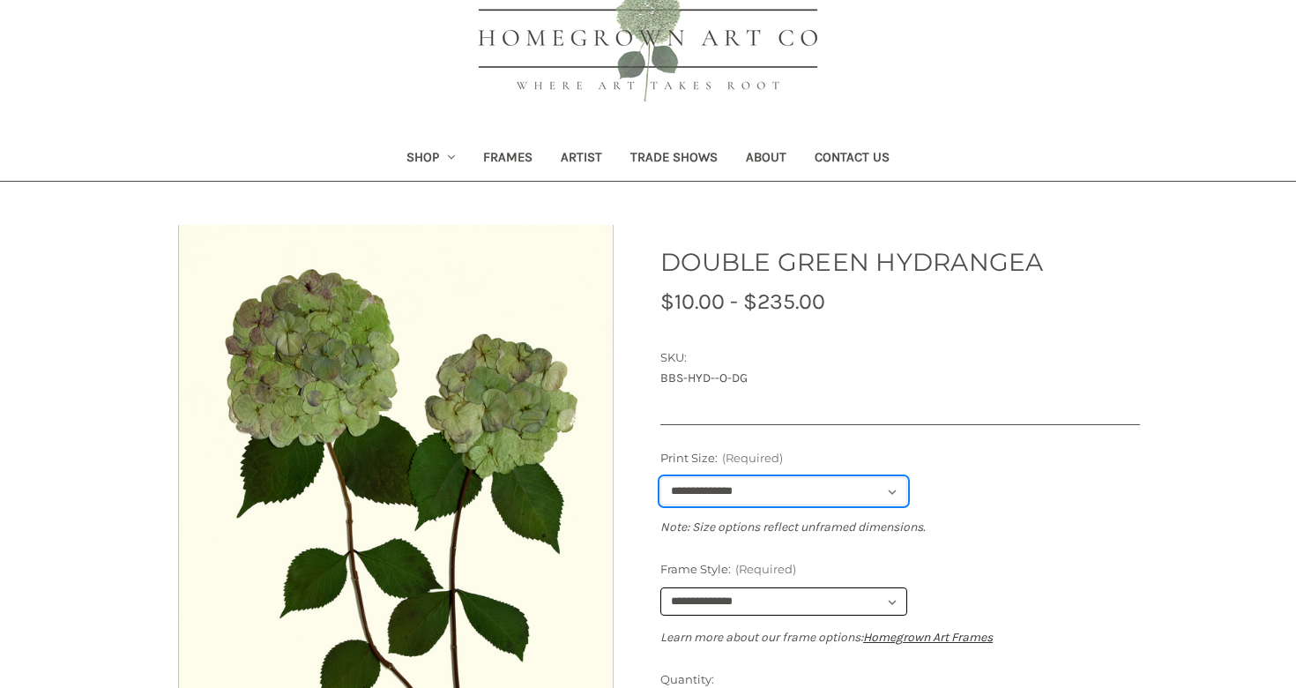
select select "****"
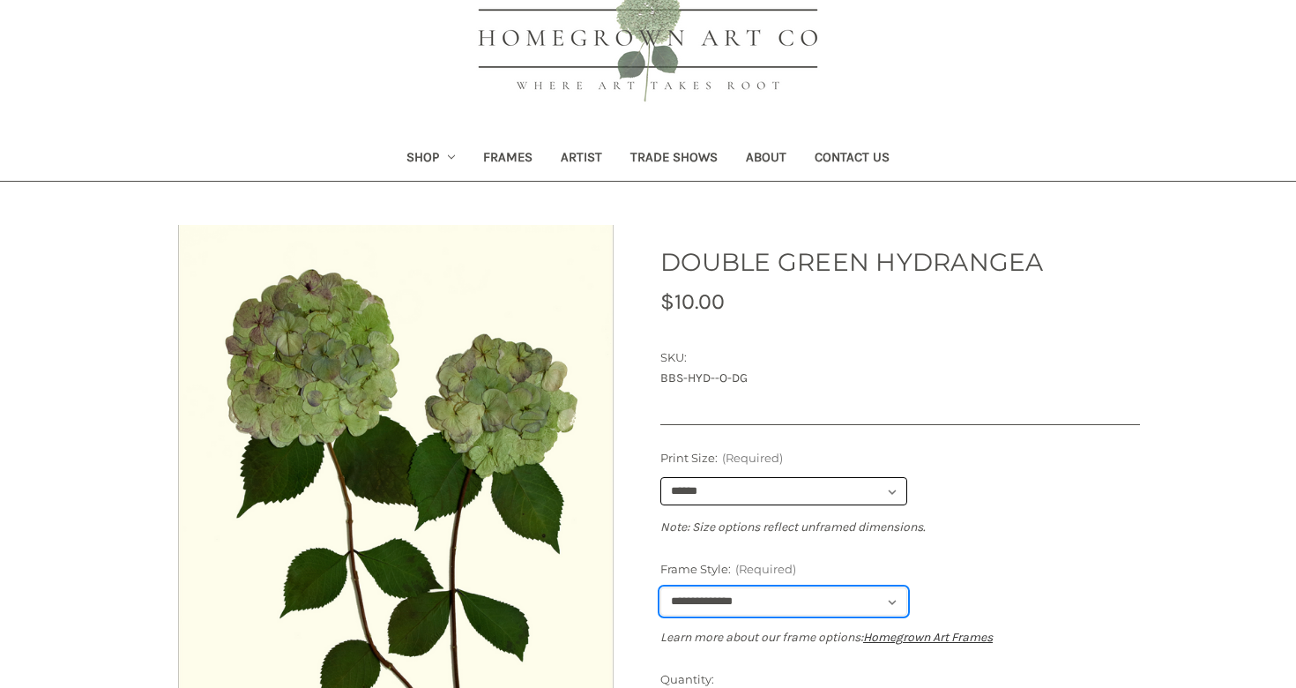
select select "****"
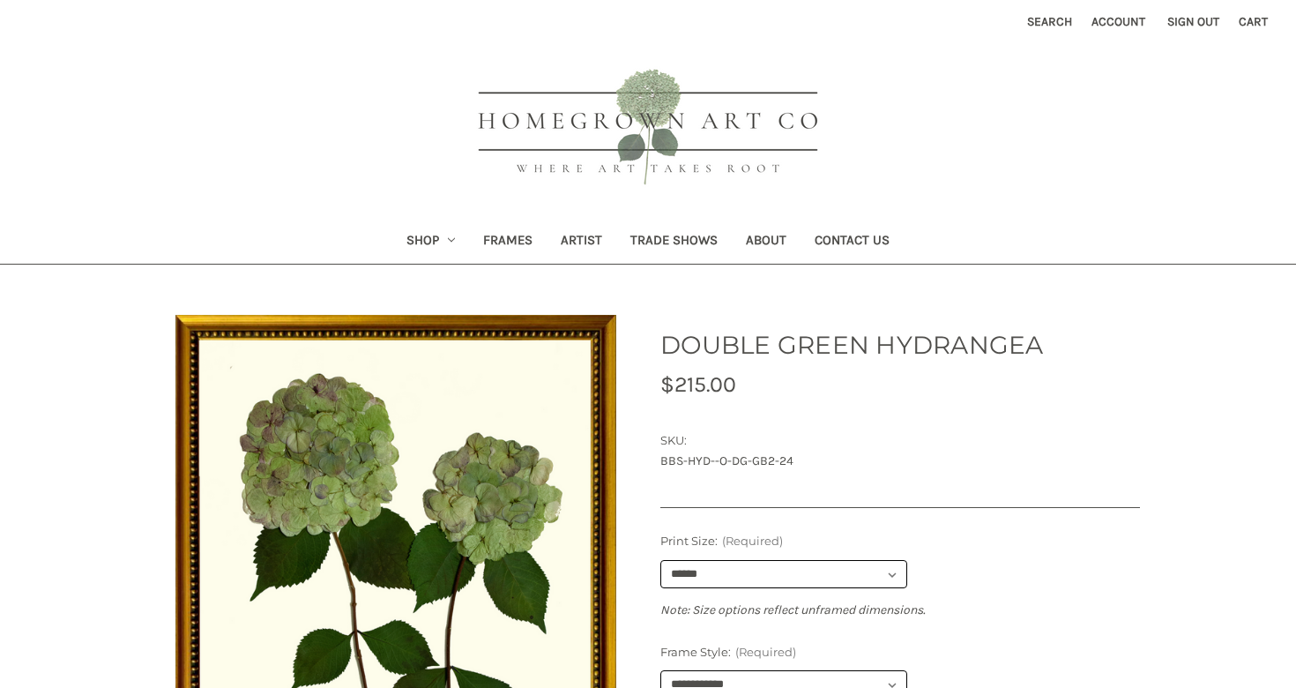
scroll to position [0, 0]
click at [1026, 28] on button "Search" at bounding box center [1050, 21] width 64 height 43
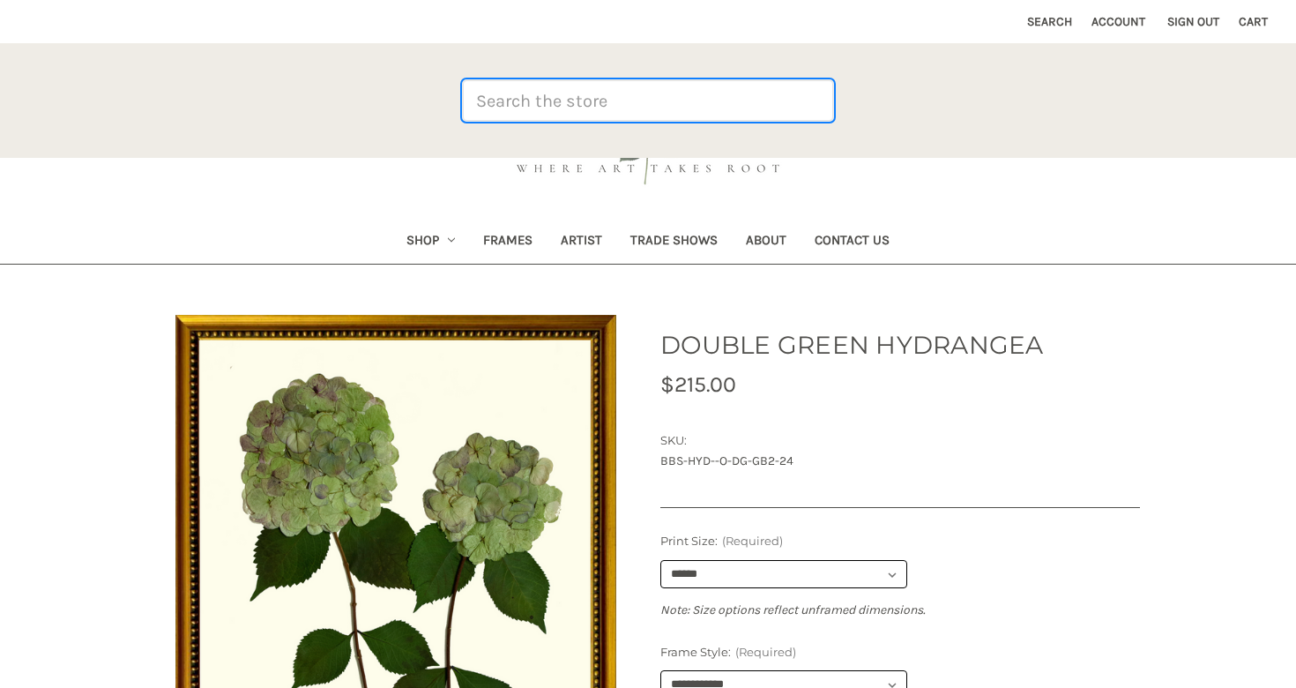
paste input "HYDRANGEA XVI"
type input "HYDRANGEA XVI"
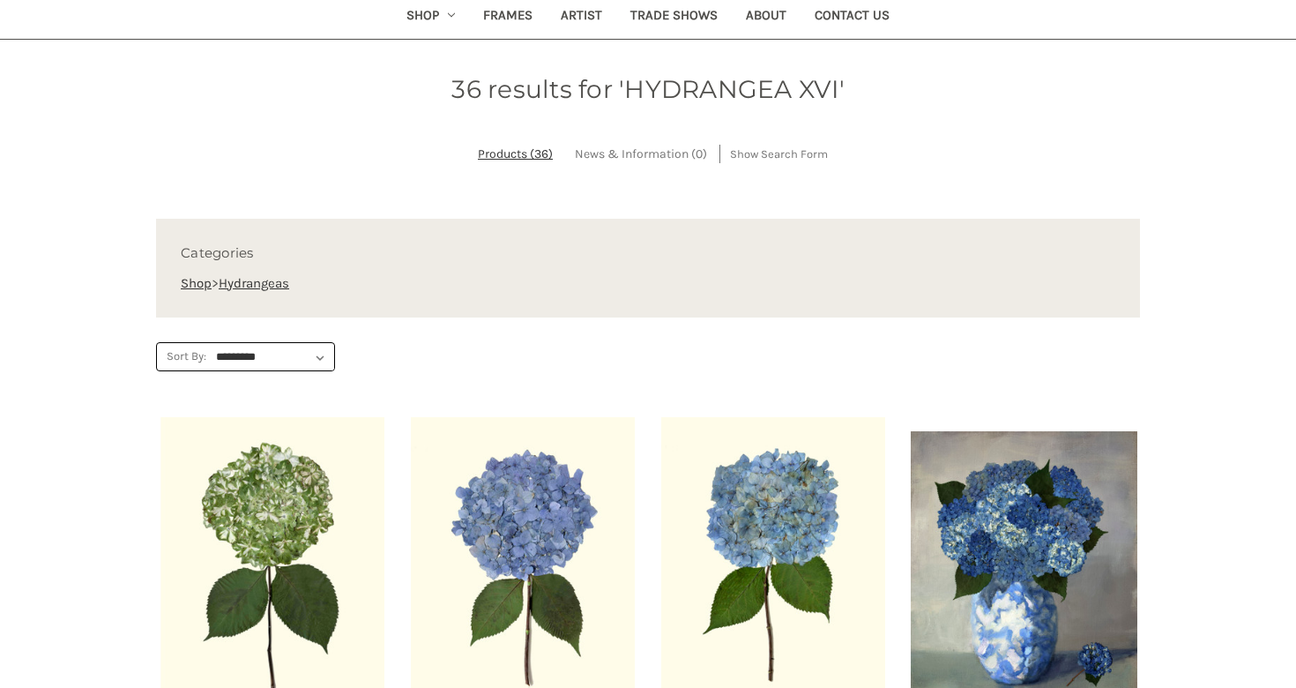
scroll to position [509, 0]
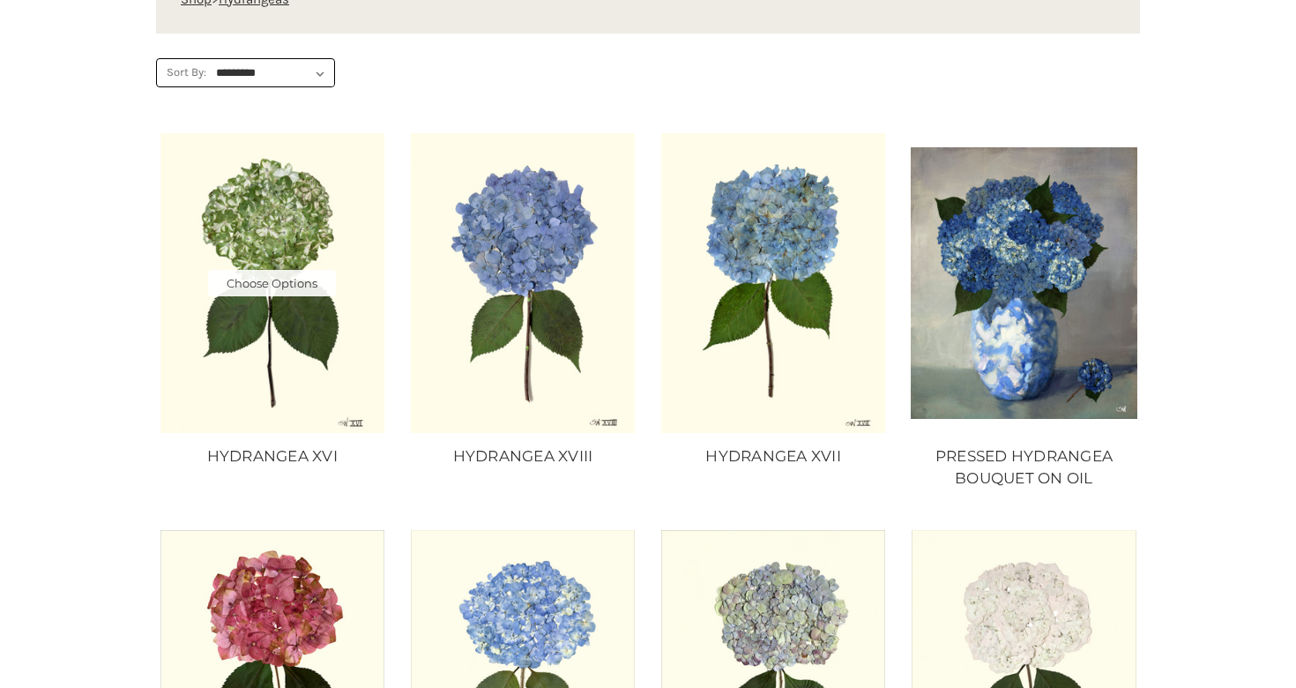
click at [330, 352] on img "HYDRANGEA XVI, Price range from $10.00 to $235.00\a\a" at bounding box center [272, 282] width 227 height 299
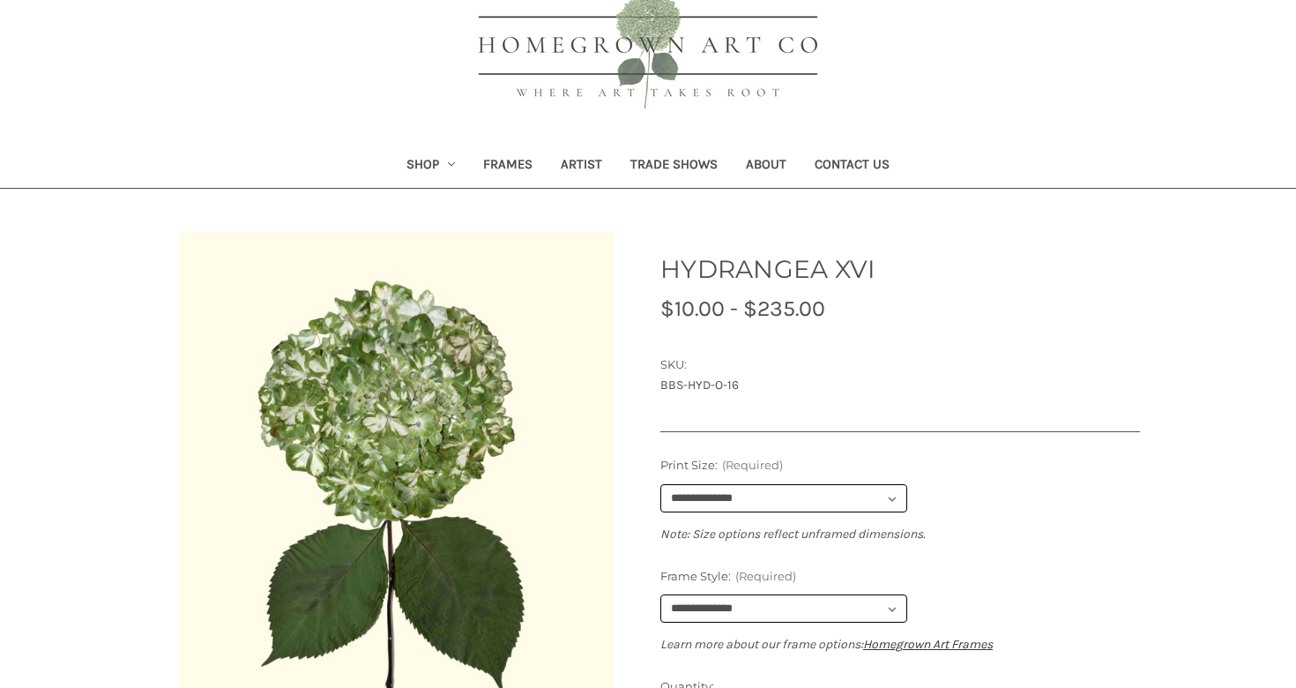
scroll to position [101, 0]
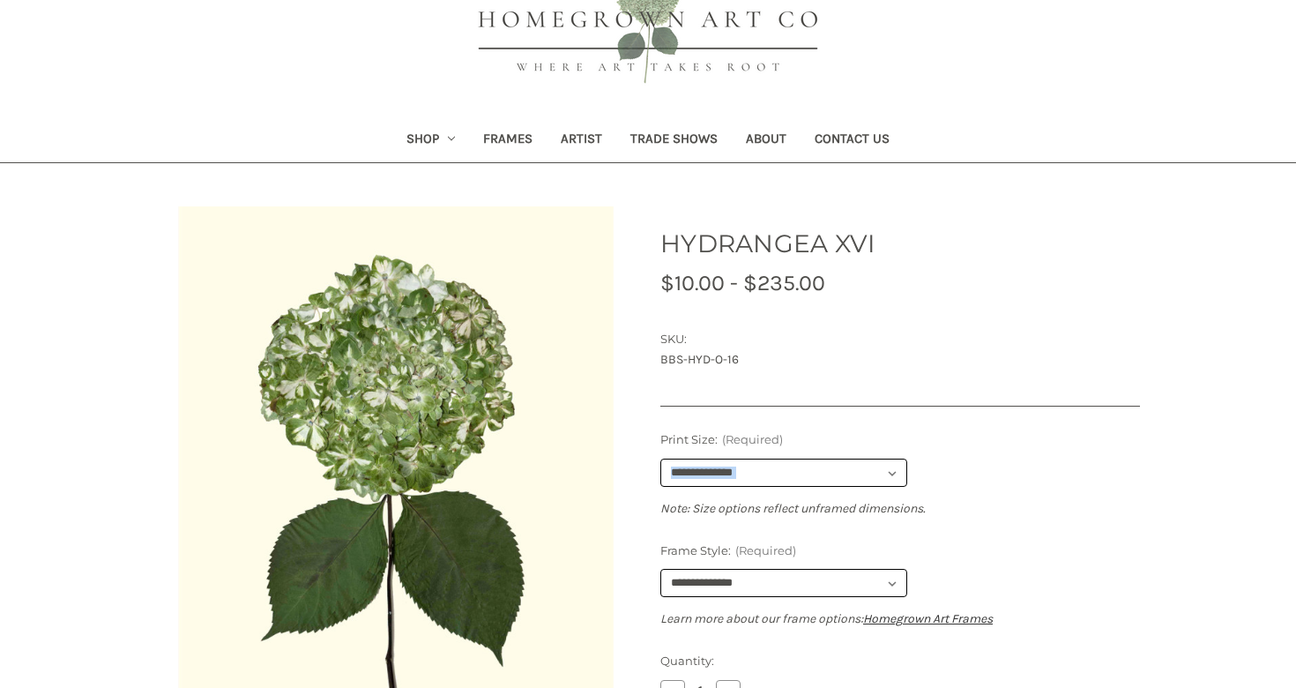
click at [847, 482] on div "**********" at bounding box center [900, 529] width 480 height 197
select select "****"
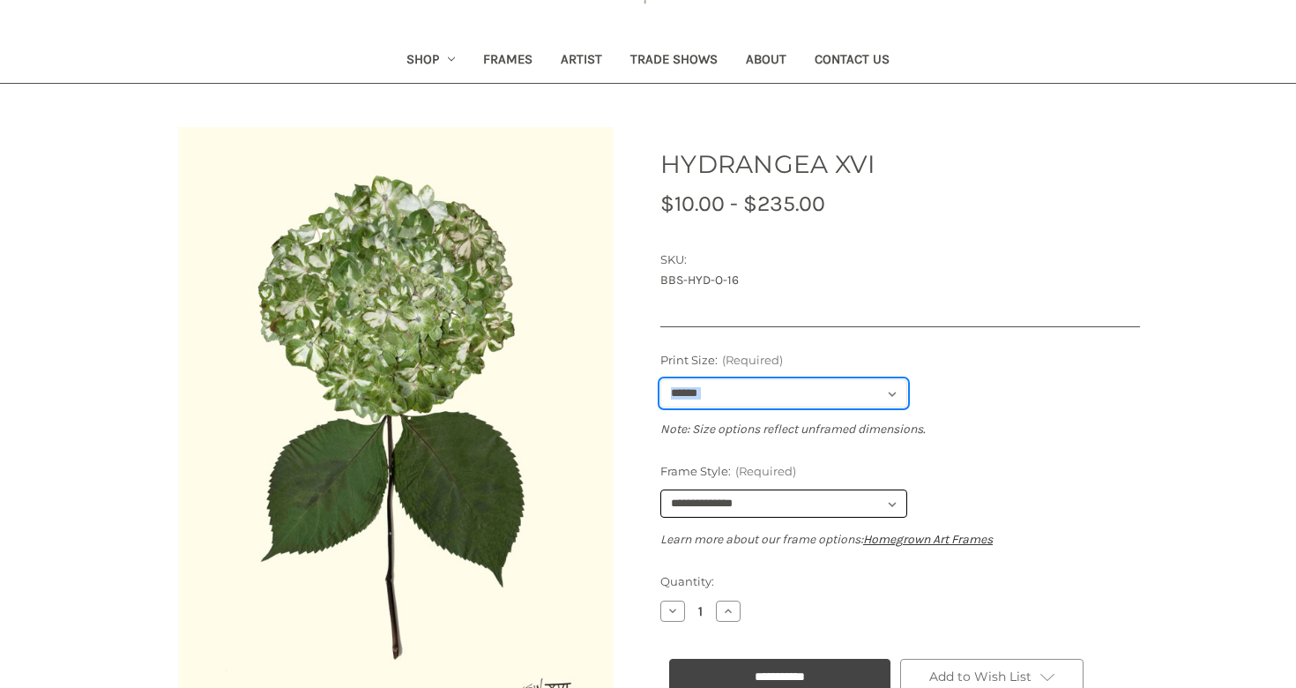
scroll to position [190, 0]
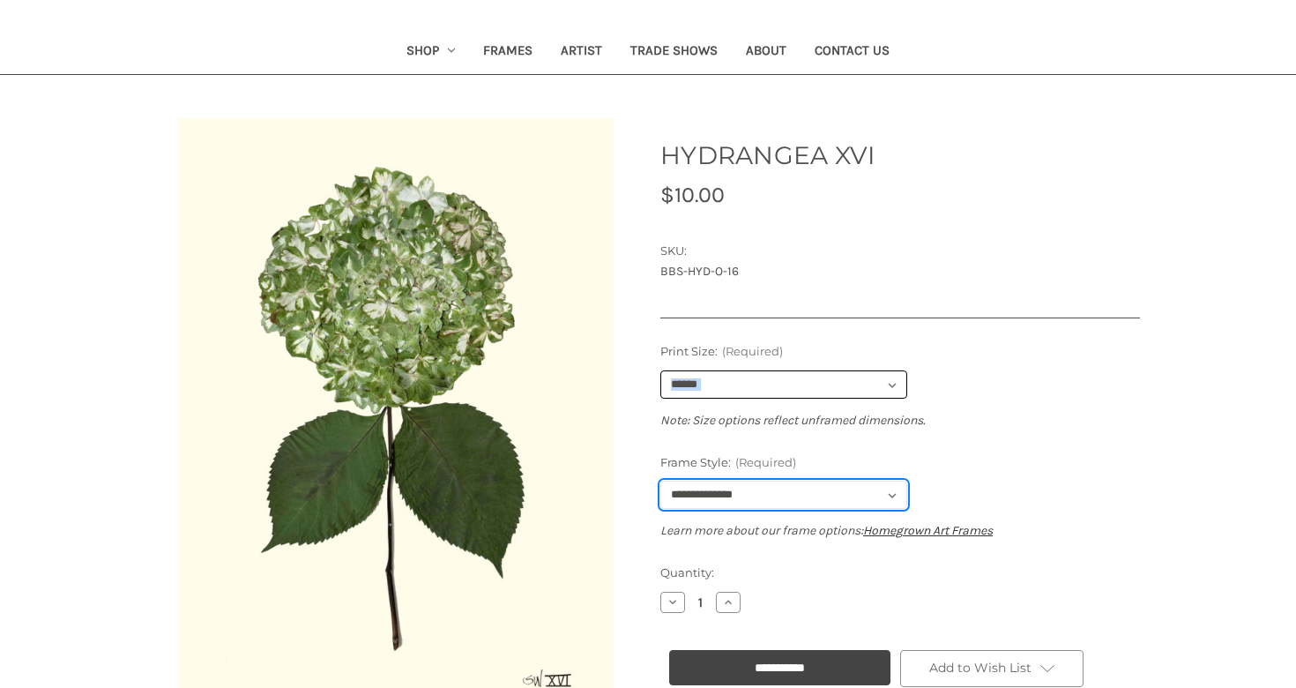
select select "****"
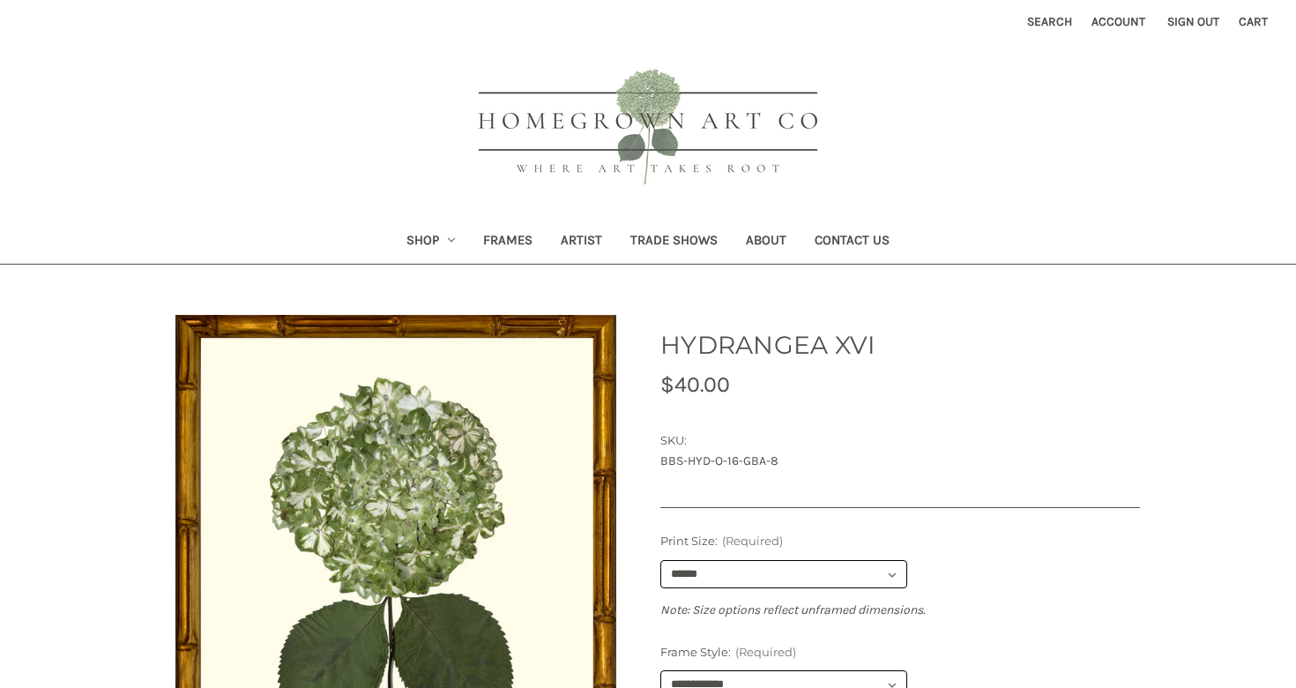
scroll to position [0, 0]
click at [1042, 28] on button "Search" at bounding box center [1050, 21] width 64 height 43
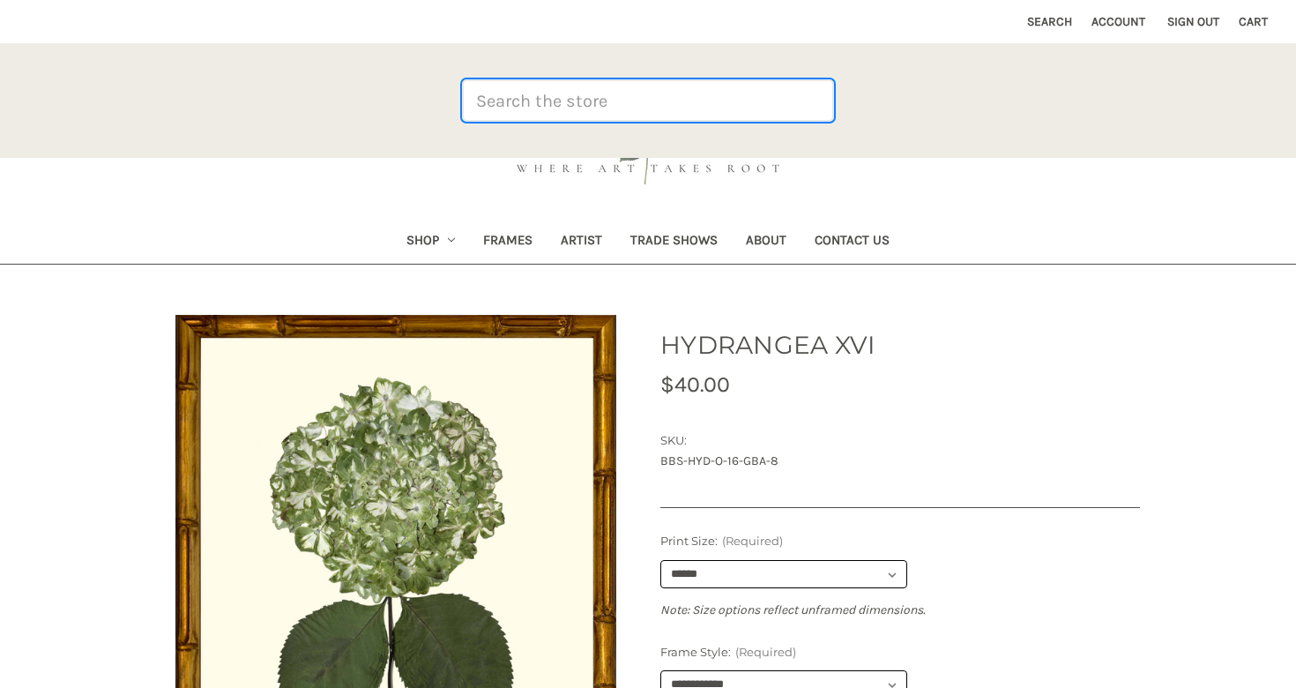
paste input "HYDRANGEA VII"
type input "HYDRANGEA VII"
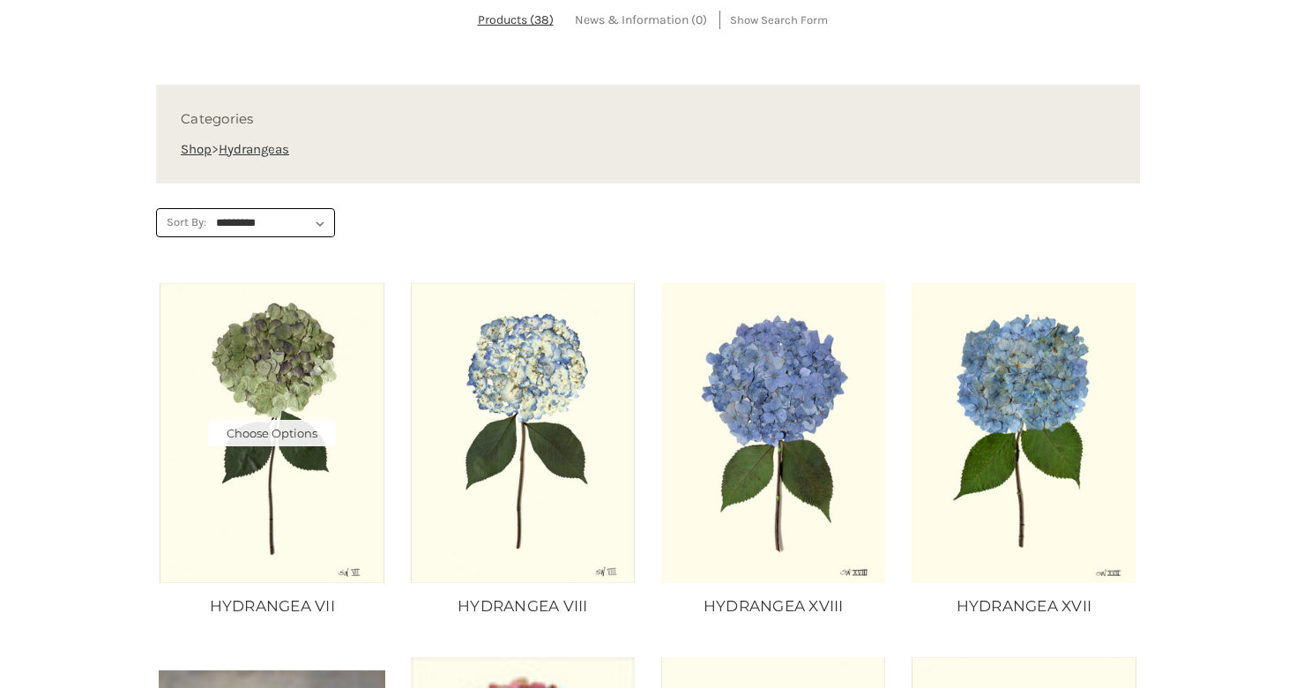
scroll to position [399, 0]
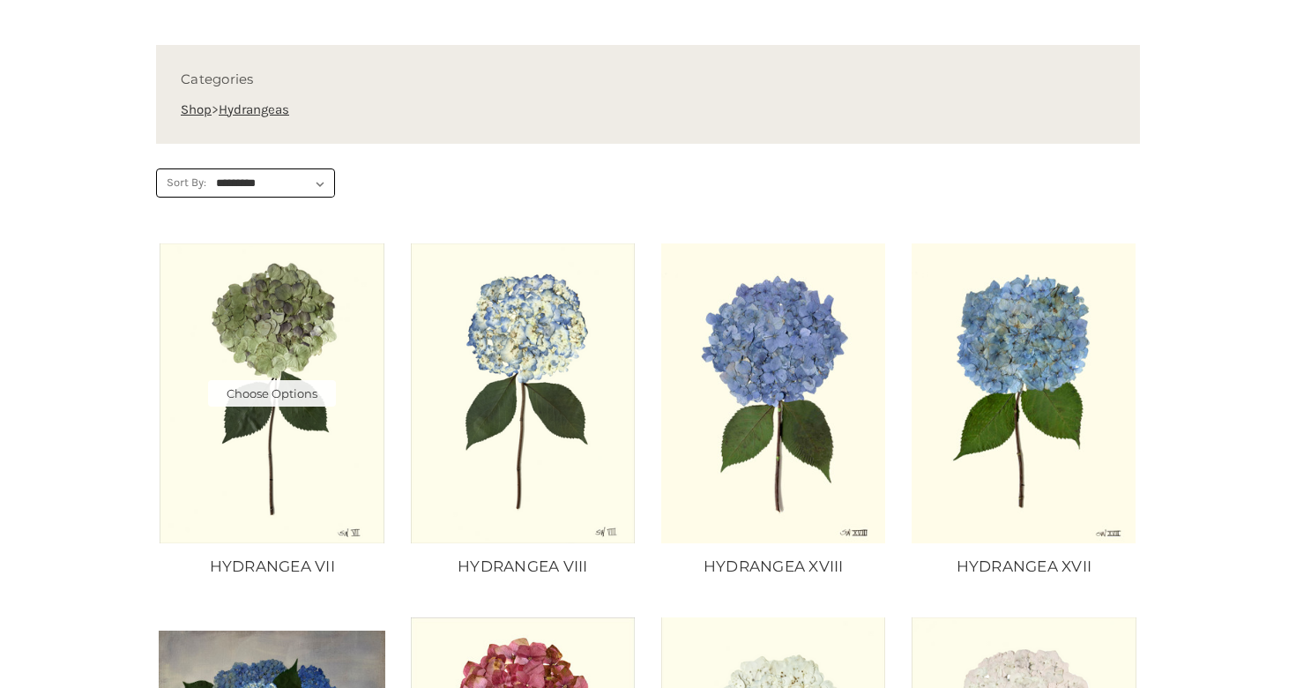
click at [332, 457] on img "HYDRANGEA VII, Price range from $10.00 to $235.00\a\a" at bounding box center [272, 392] width 227 height 299
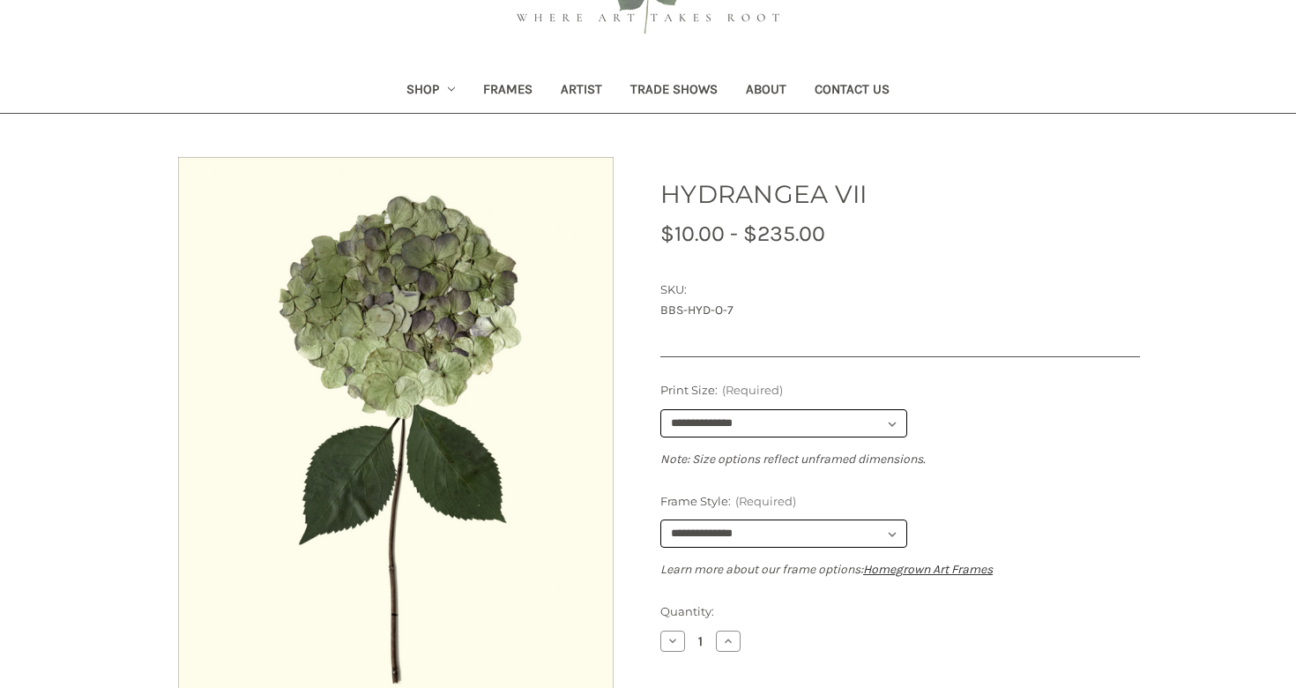
scroll to position [173, 0]
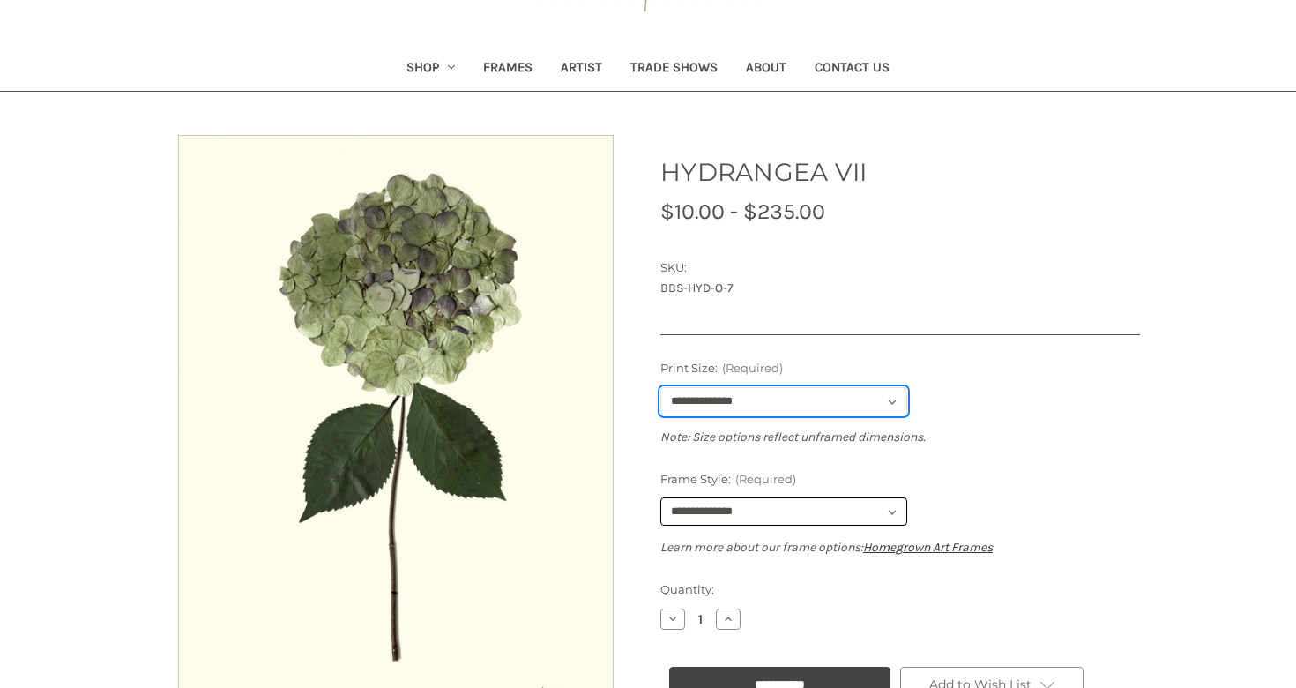
select select "****"
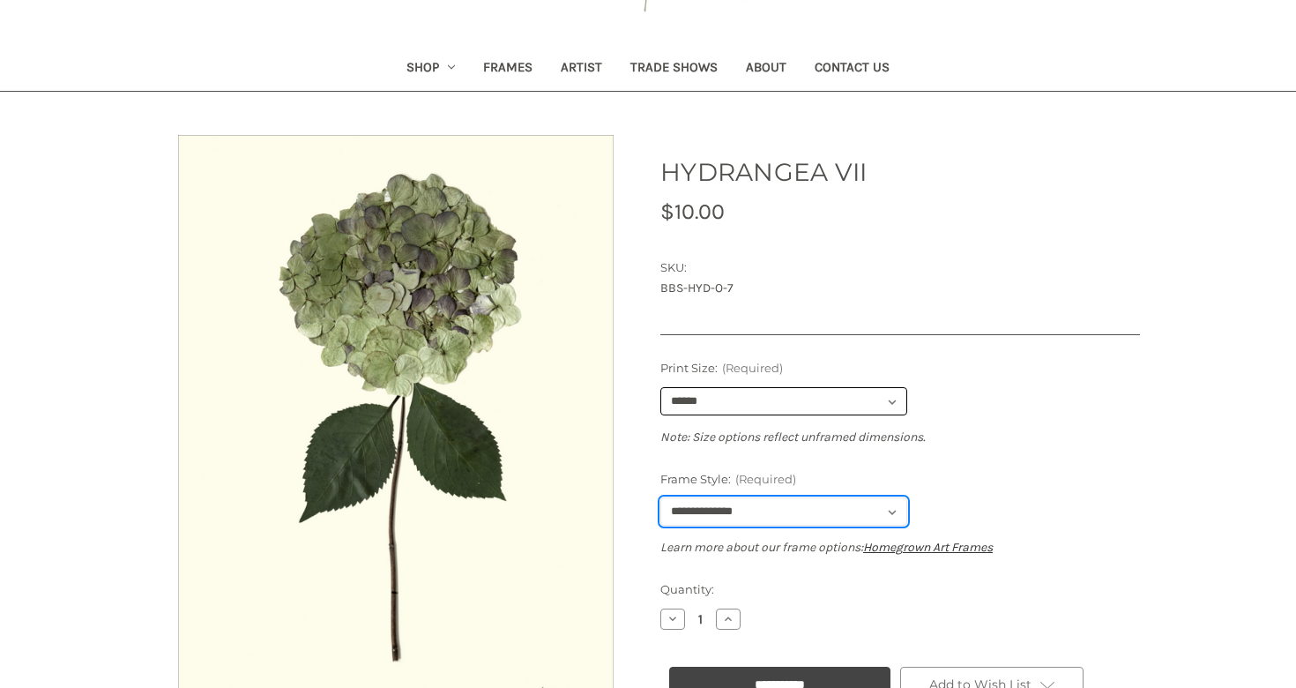
select select "****"
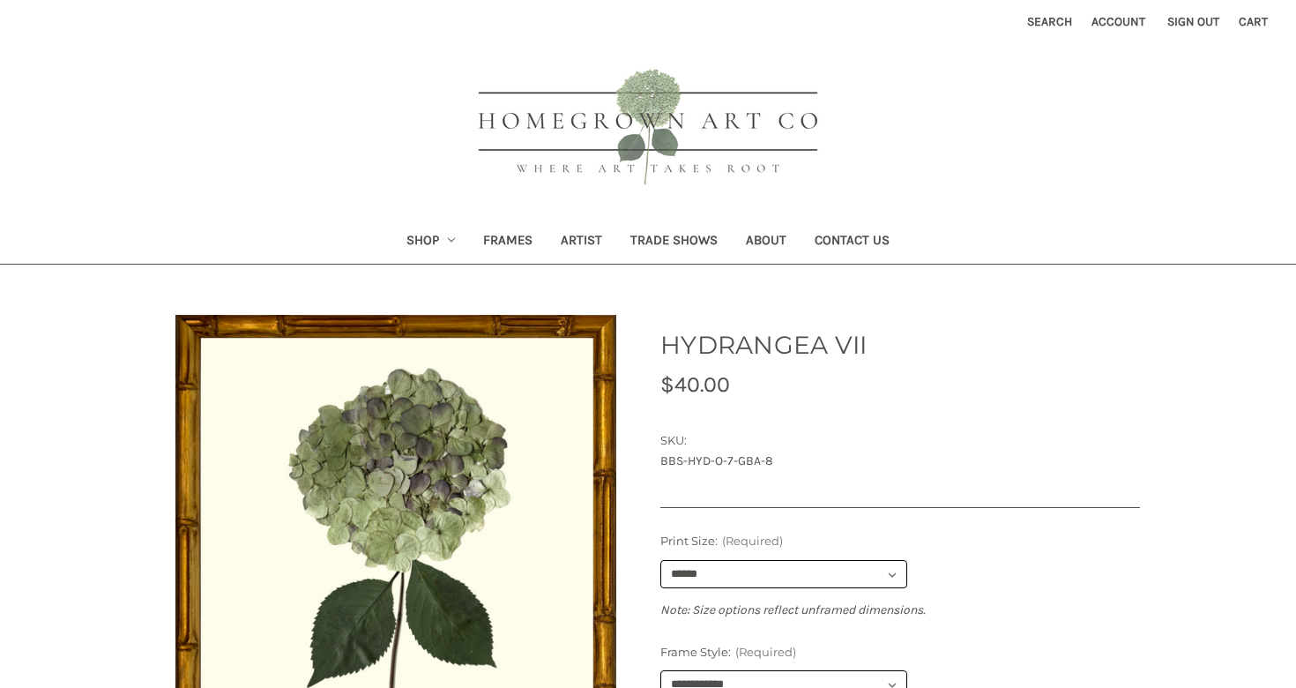
scroll to position [0, 0]
click at [1028, 26] on button "Search" at bounding box center [1050, 21] width 64 height 43
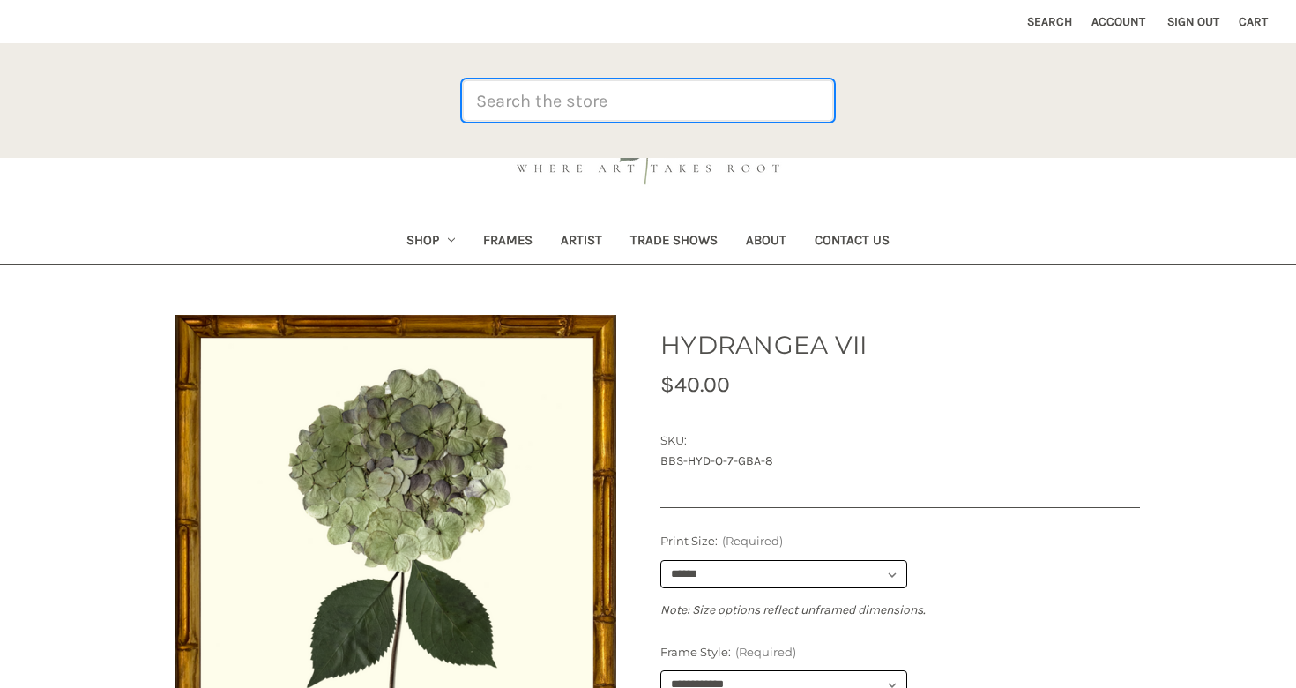
paste input "HYDRANGEA XXIII"
type input "HYDRANGEA XXIII"
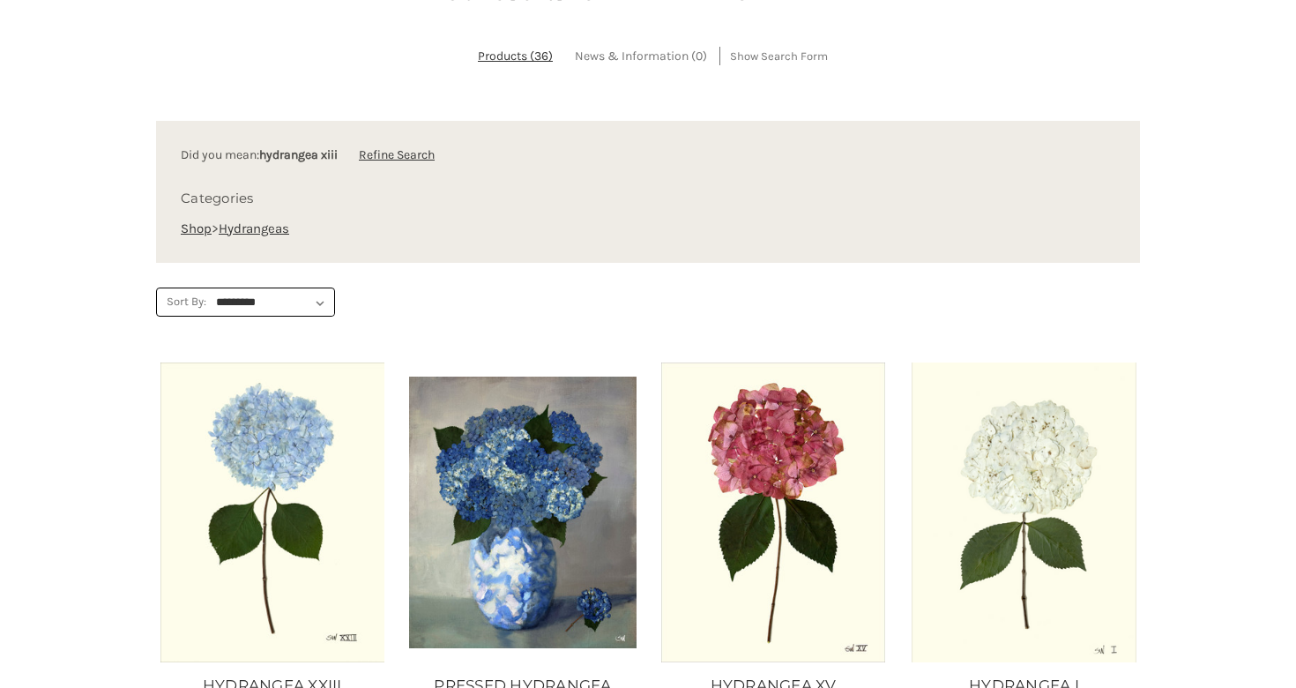
scroll to position [575, 0]
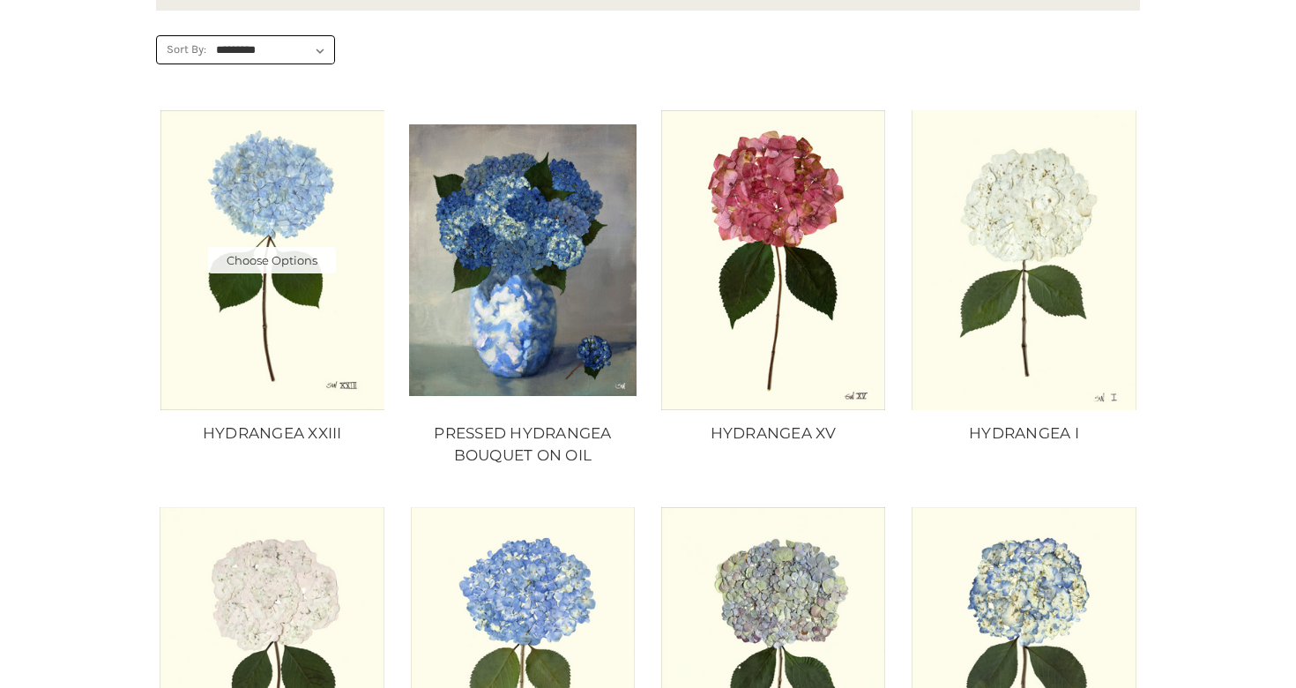
click at [242, 243] on img "HYDRANGEA XXIII, Price range from $10.00 to $235.00\a\a" at bounding box center [272, 259] width 227 height 299
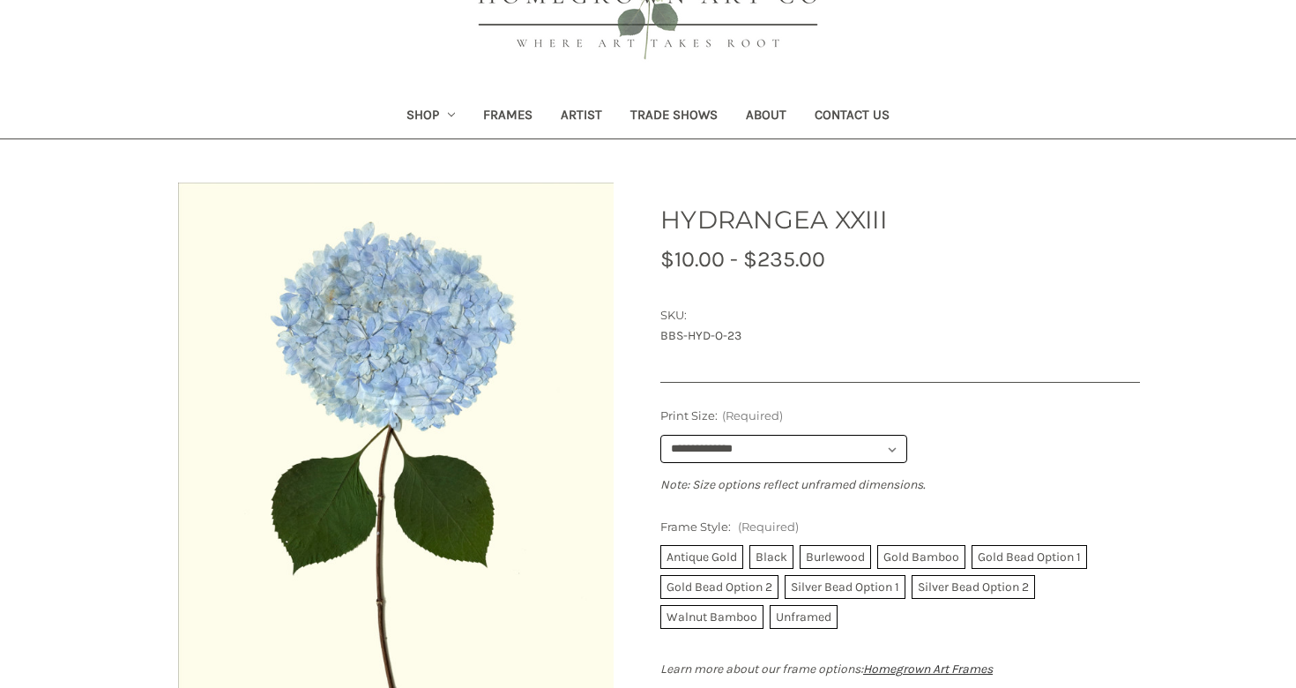
scroll to position [123, 0]
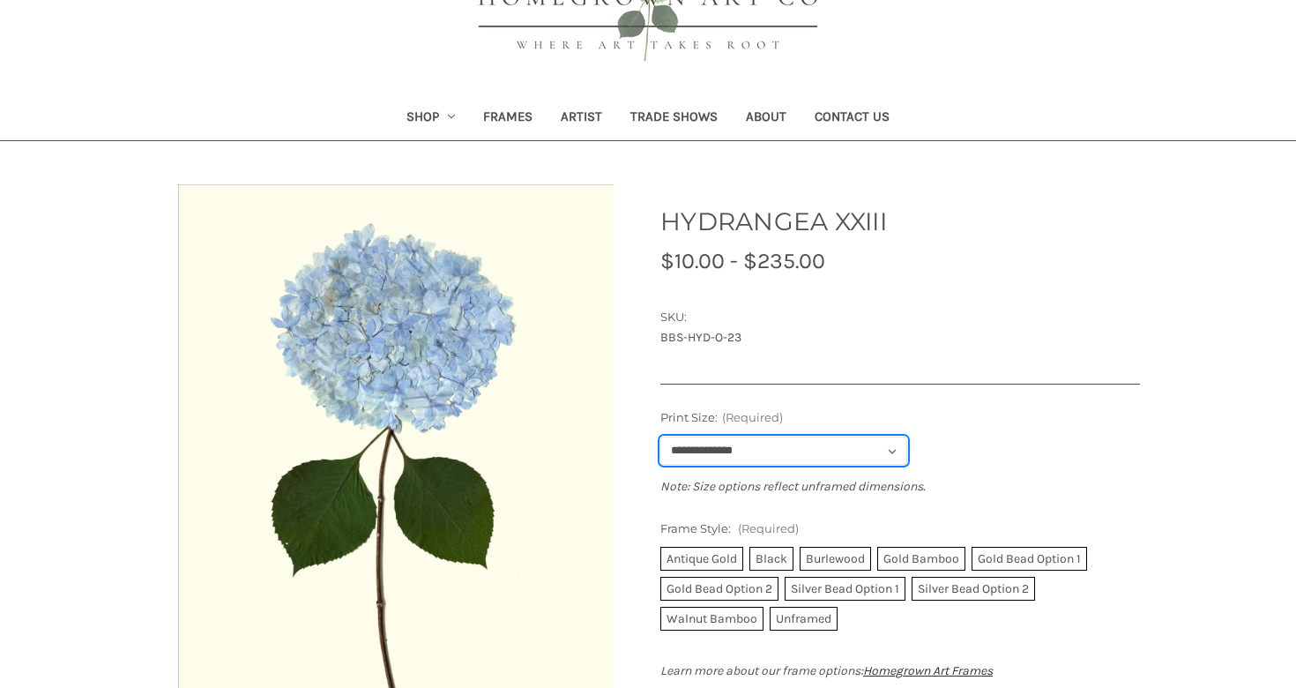
select select "****"
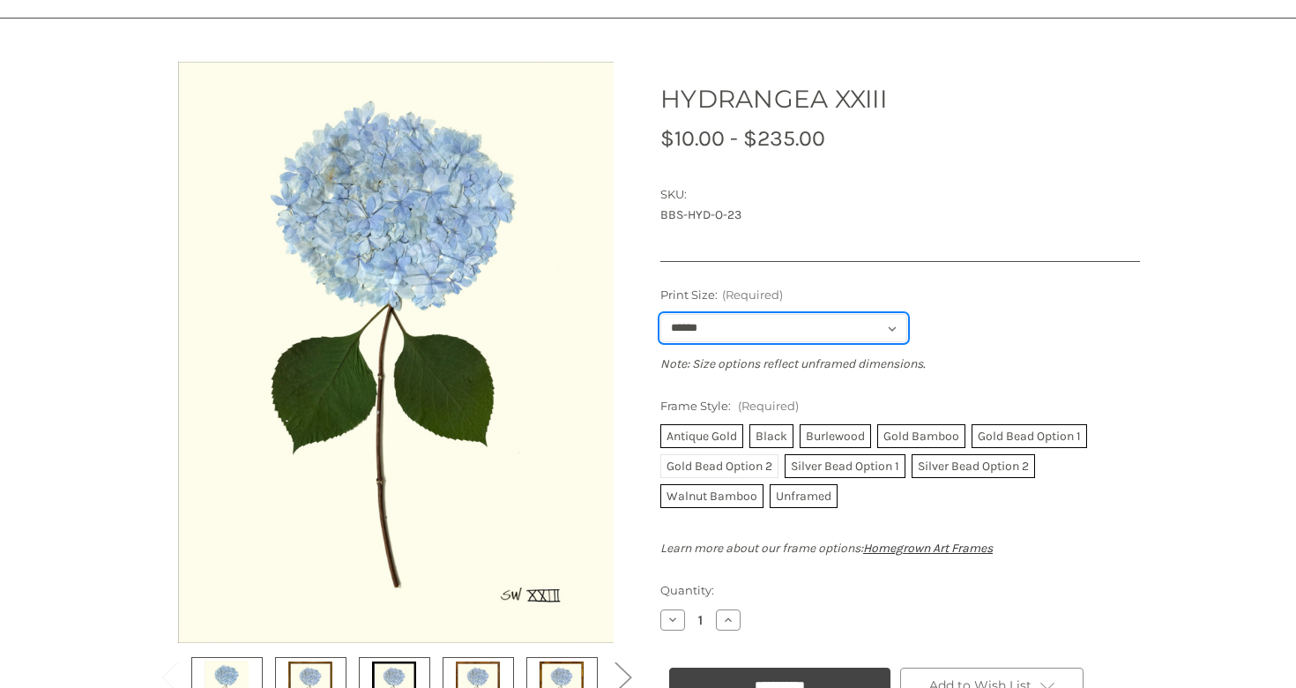
scroll to position [299, 0]
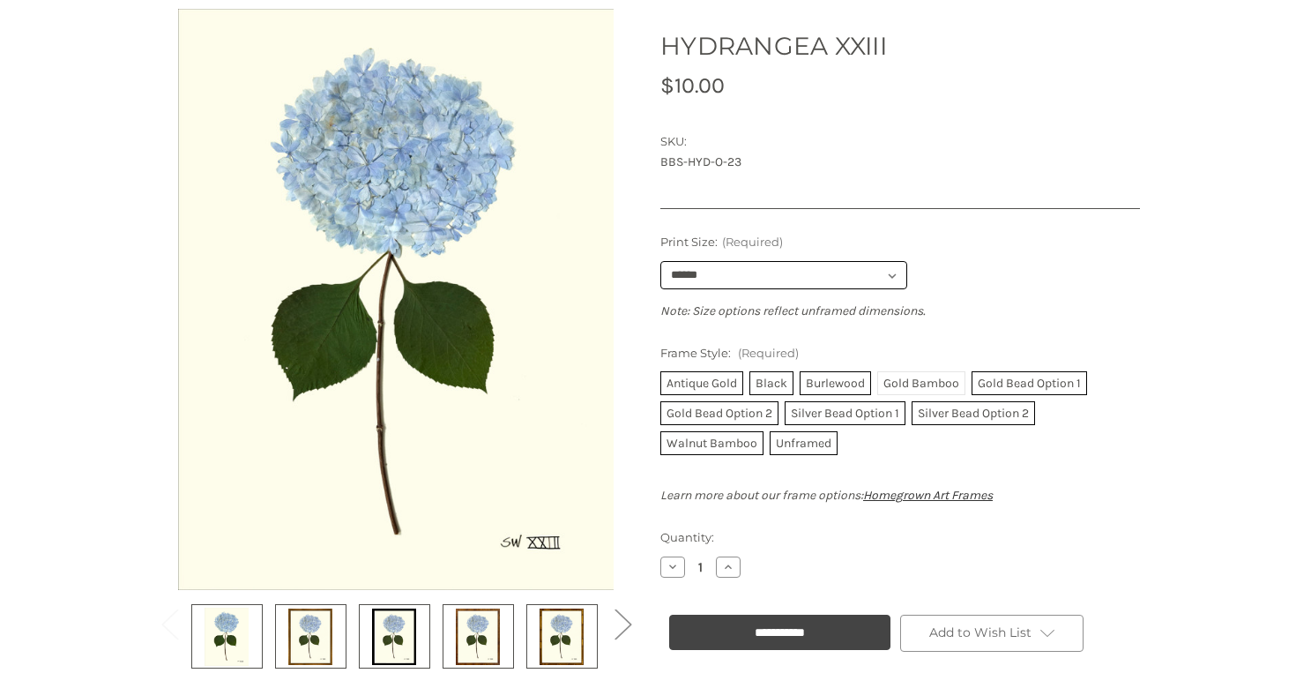
click at [931, 379] on label "Gold Bamboo" at bounding box center [921, 383] width 88 height 24
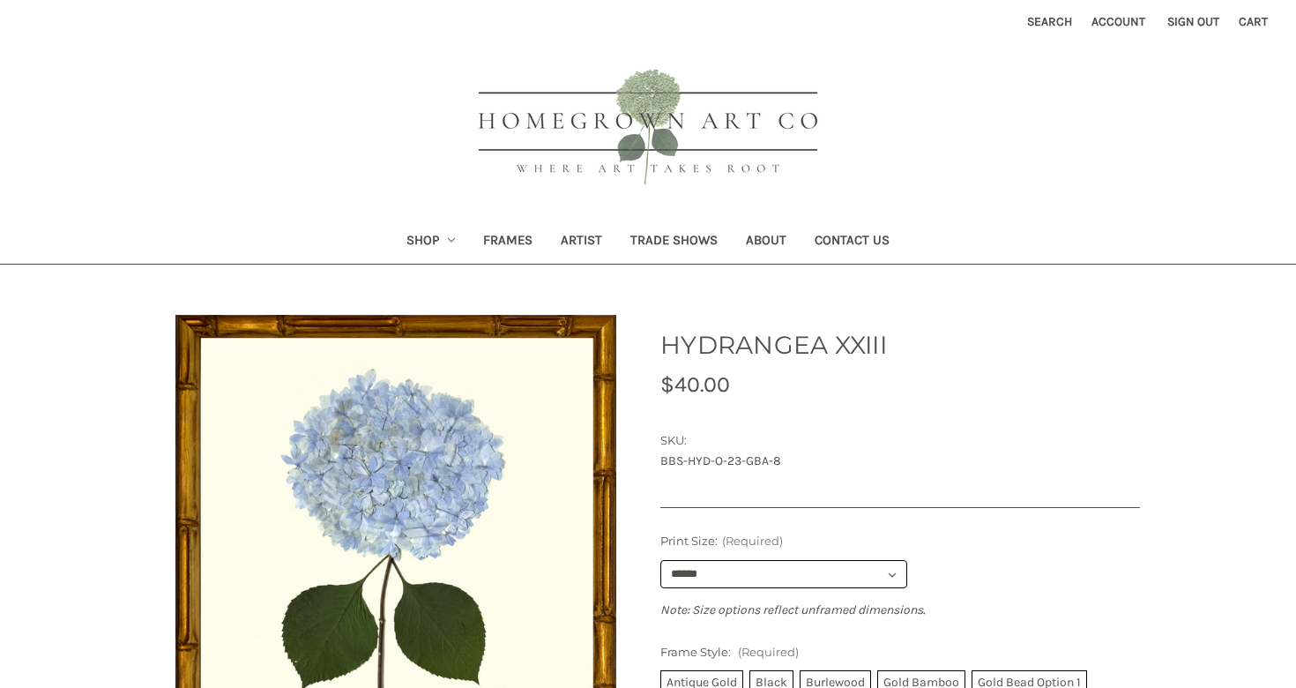
scroll to position [0, 0]
click at [1039, 19] on button "Search" at bounding box center [1050, 21] width 64 height 43
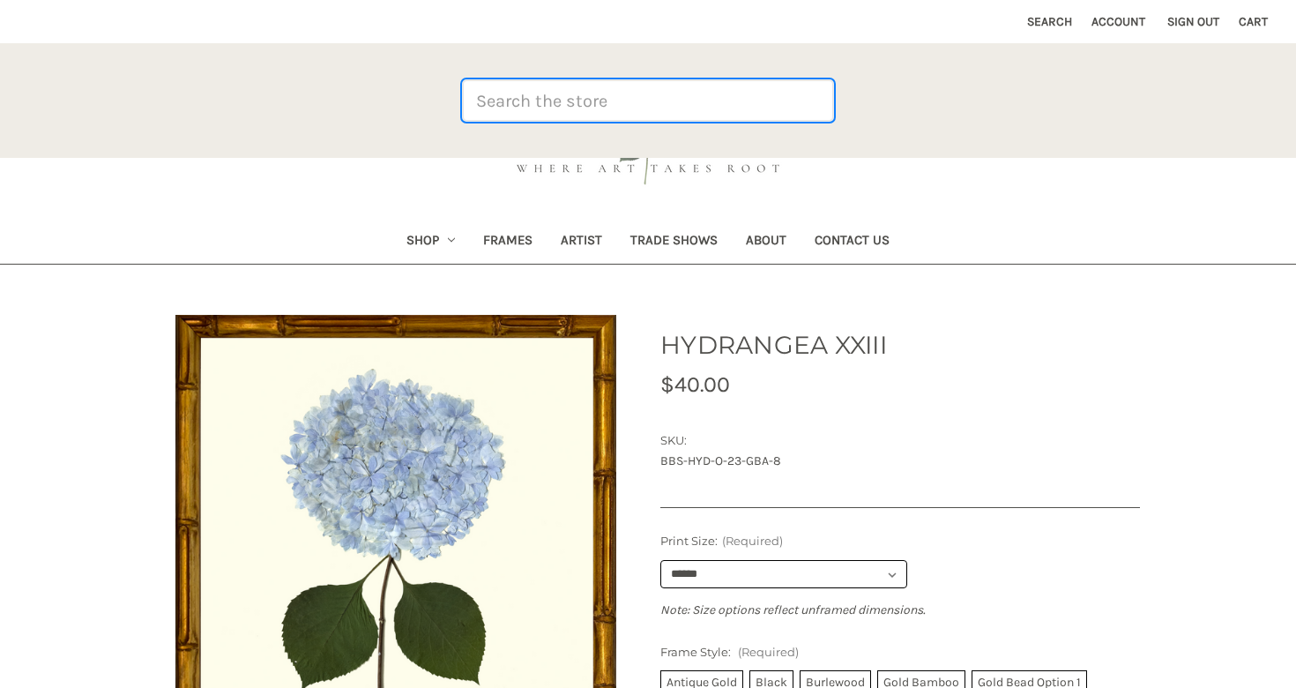
paste input "HYDRANGEA XXIV"
type input "HYDRANGEA XXIV"
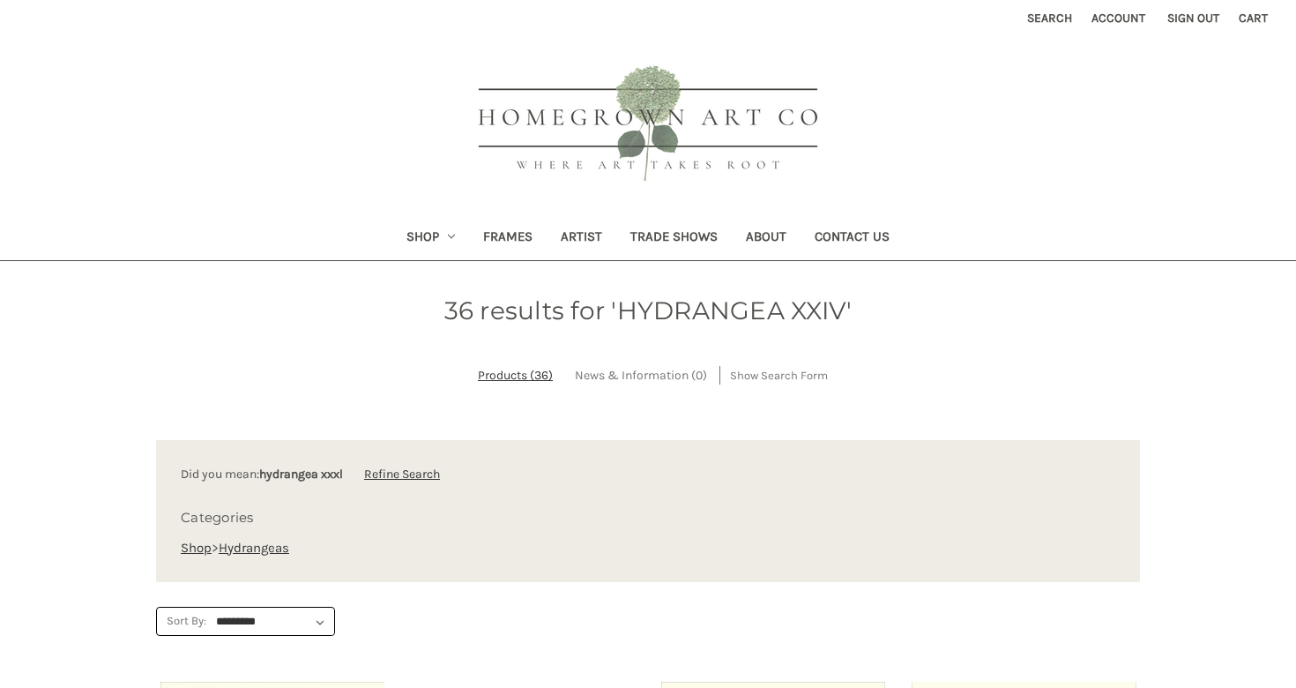
scroll to position [289, 0]
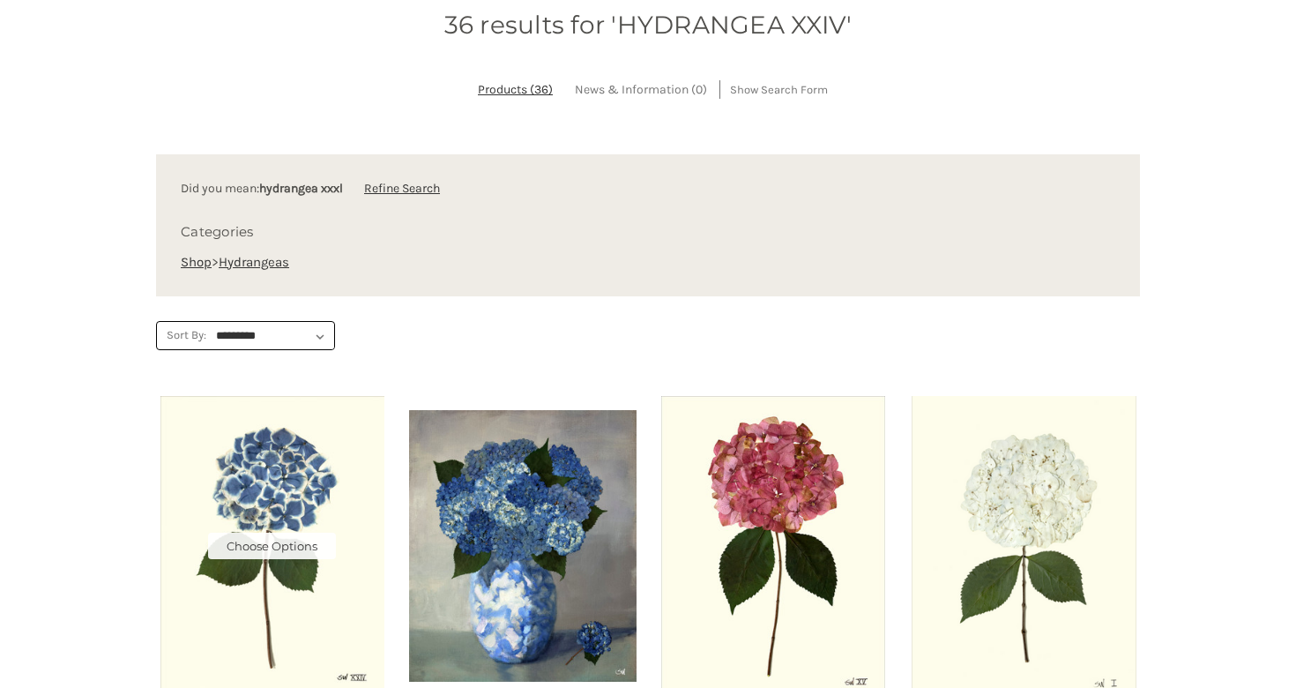
click at [333, 560] on img "HYDRANGEA XXIV, Price range from $10.00 to $235.00\a\a" at bounding box center [272, 545] width 227 height 299
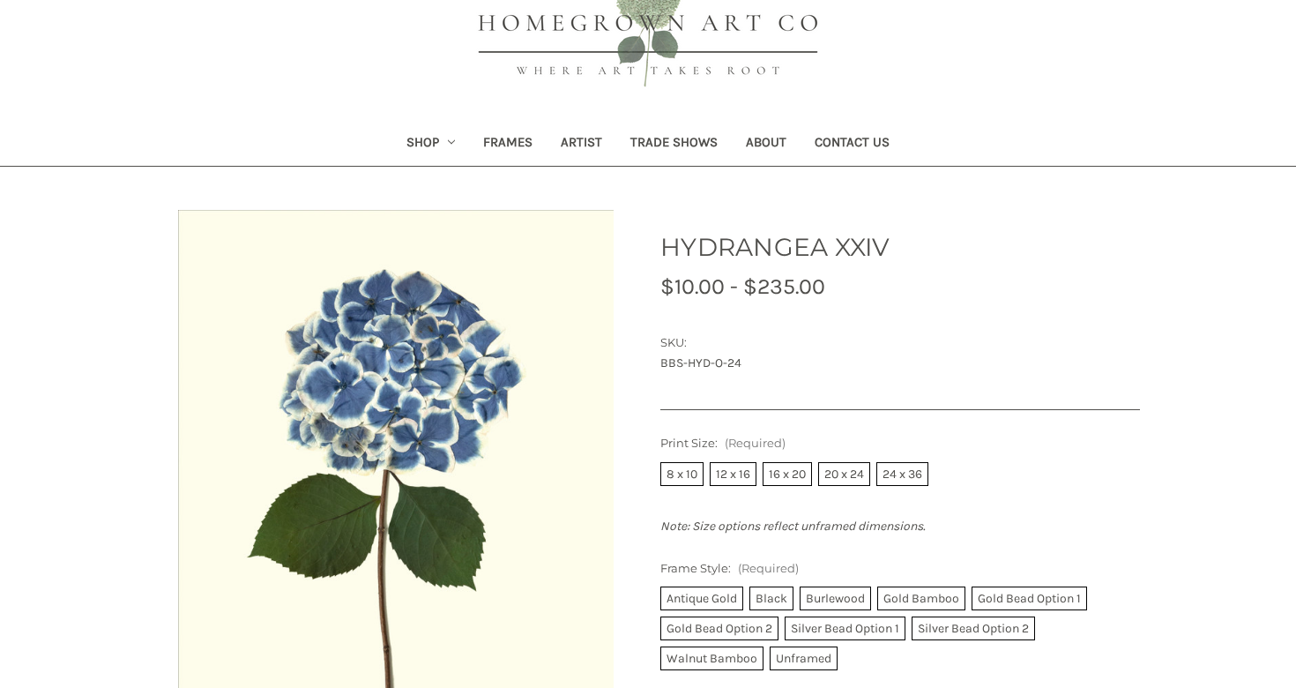
scroll to position [222, 0]
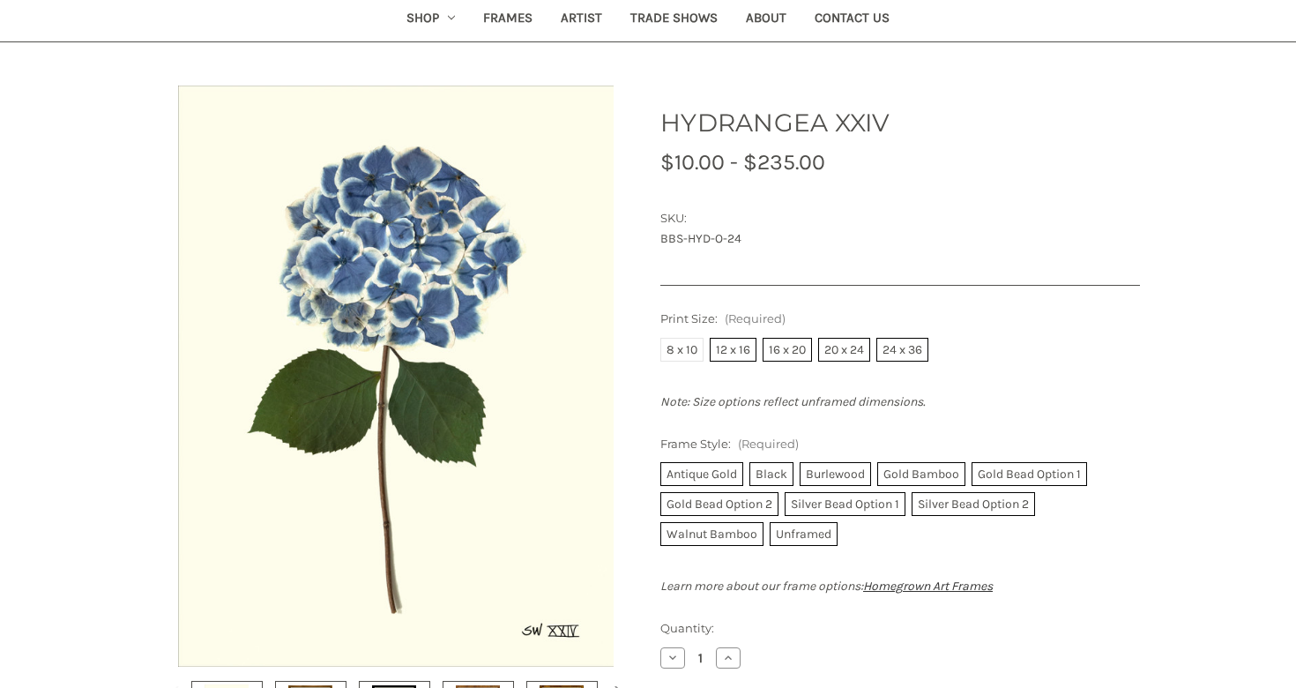
click at [690, 351] on label "8 x 10" at bounding box center [681, 350] width 43 height 24
click at [933, 468] on label "Gold Bamboo" at bounding box center [921, 474] width 88 height 24
